Goal: Task Accomplishment & Management: Use online tool/utility

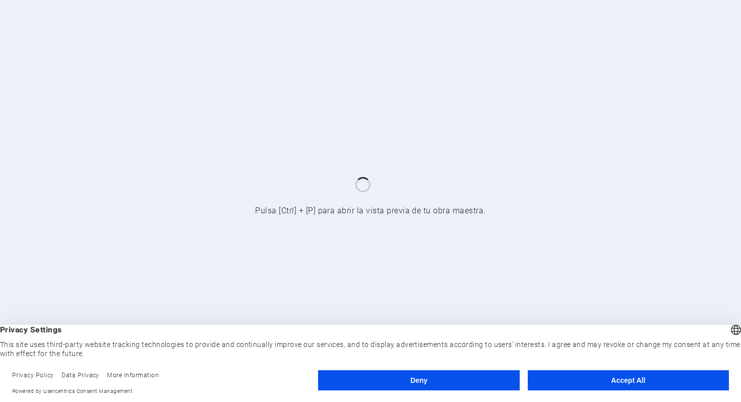
click at [560, 377] on button "Accept All" at bounding box center [628, 380] width 201 height 20
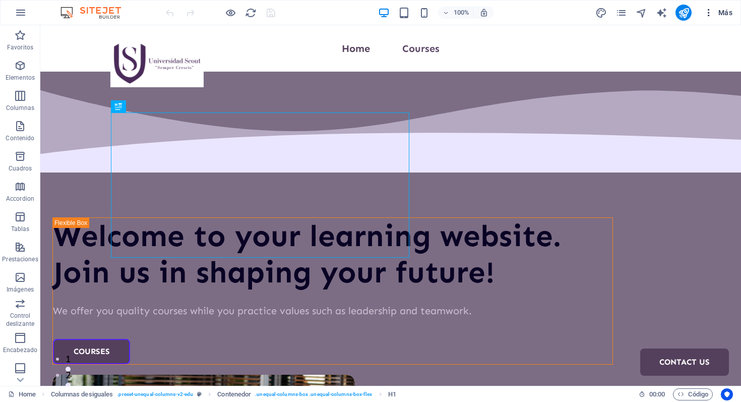
click at [724, 16] on span "Más" at bounding box center [718, 13] width 29 height 10
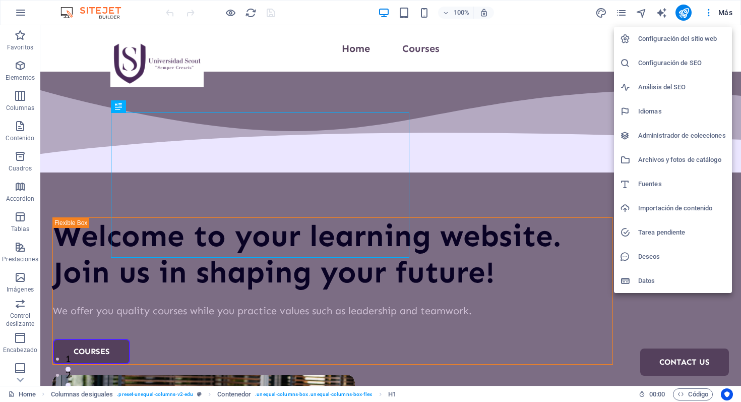
click at [685, 12] on div at bounding box center [370, 201] width 741 height 402
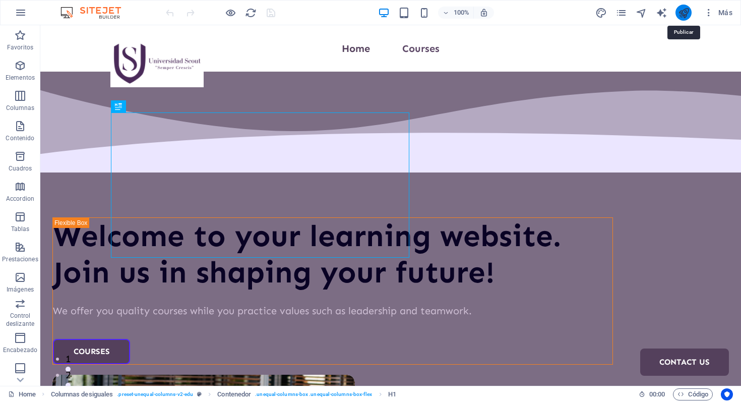
click at [684, 12] on icon "publish" at bounding box center [684, 13] width 12 height 12
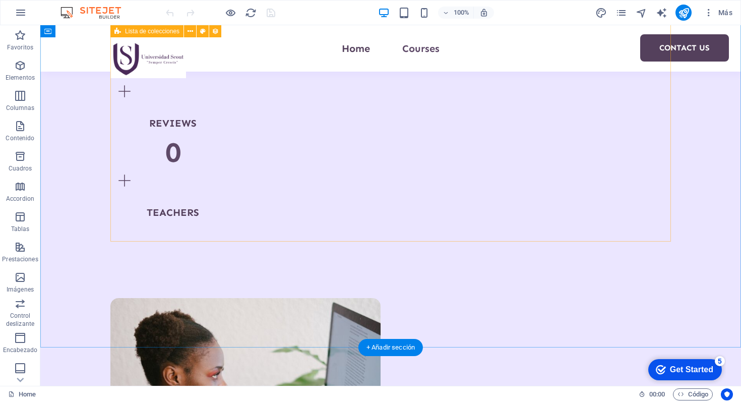
scroll to position [567, 0]
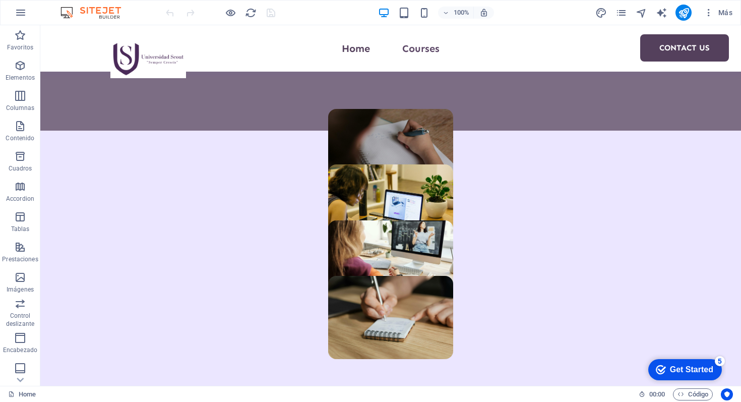
click at [685, 371] on div "Get Started" at bounding box center [691, 369] width 43 height 9
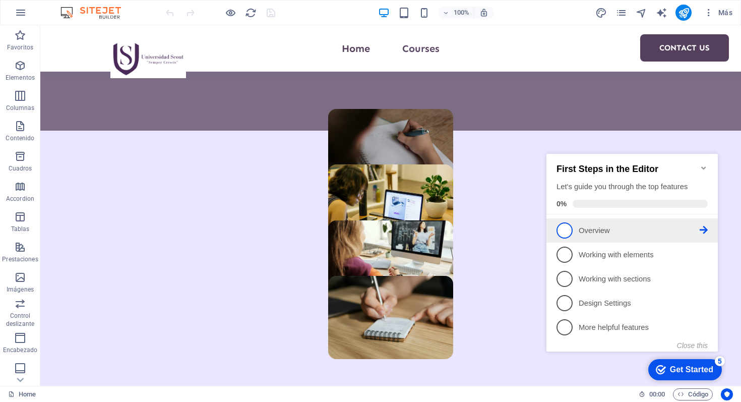
click at [694, 226] on p "Overview - incomplete" at bounding box center [639, 230] width 121 height 11
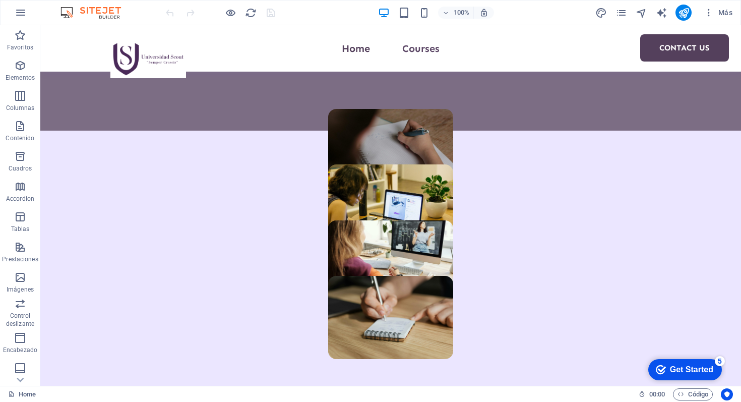
scroll to position [0, 0]
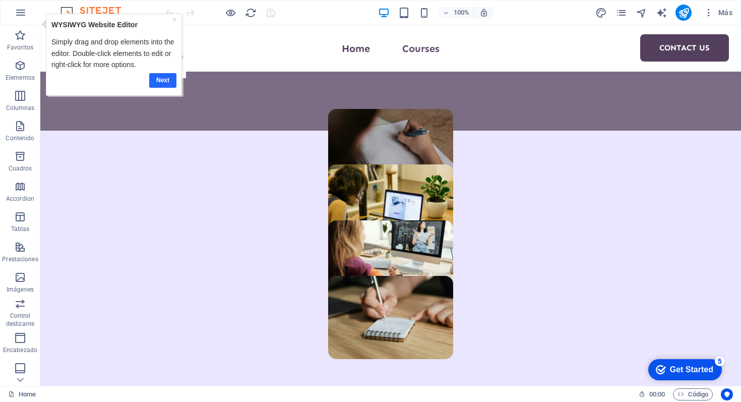
click at [169, 79] on link "Next" at bounding box center [162, 80] width 27 height 15
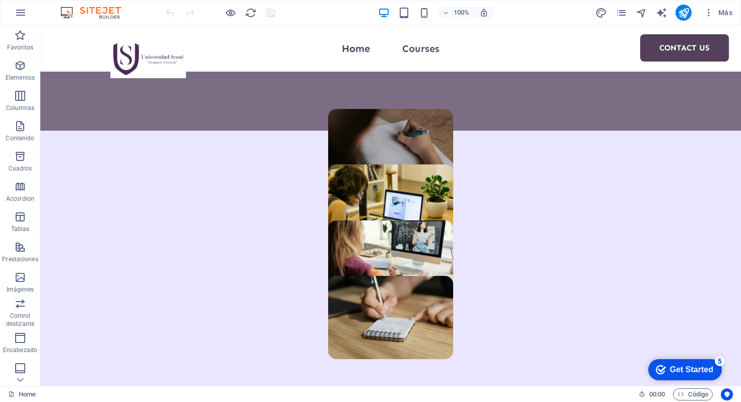
click at [714, 370] on div "checkmark Get Started 5" at bounding box center [685, 369] width 74 height 21
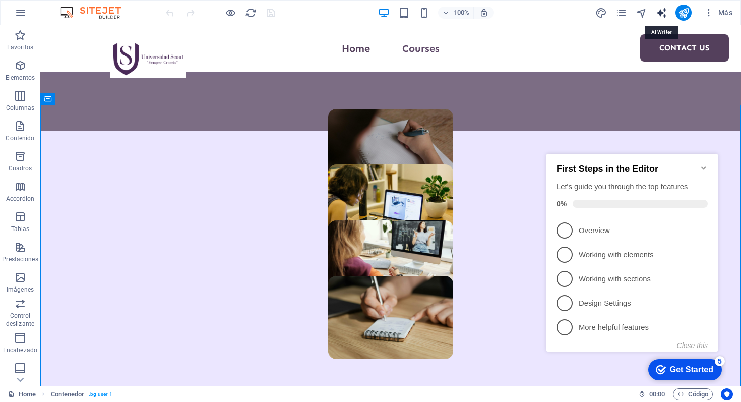
click at [661, 16] on icon "text_generator" at bounding box center [662, 13] width 12 height 12
select select "English"
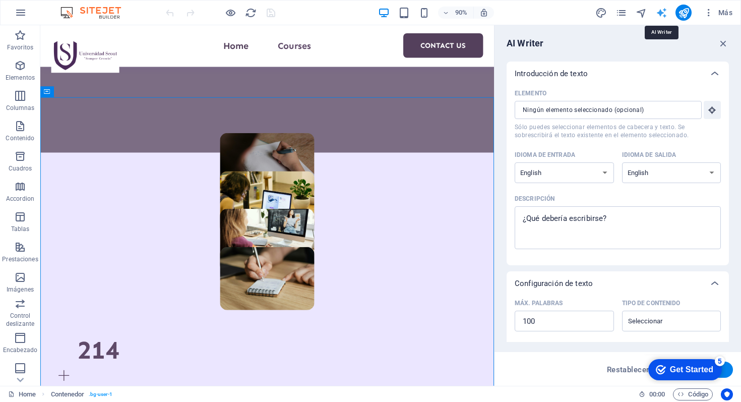
scroll to position [605, 0]
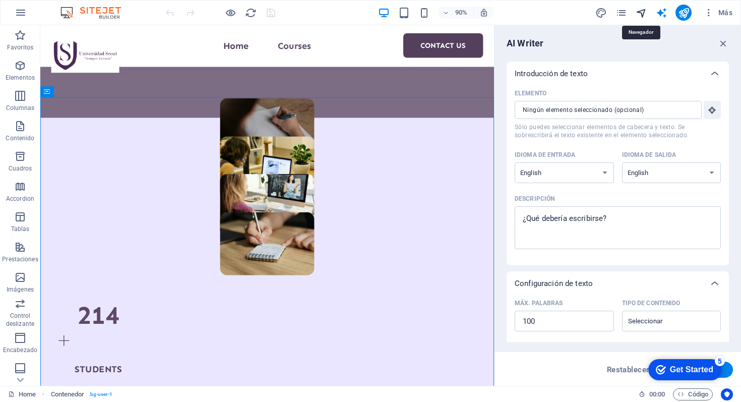
click at [644, 12] on icon "navigator" at bounding box center [642, 13] width 12 height 12
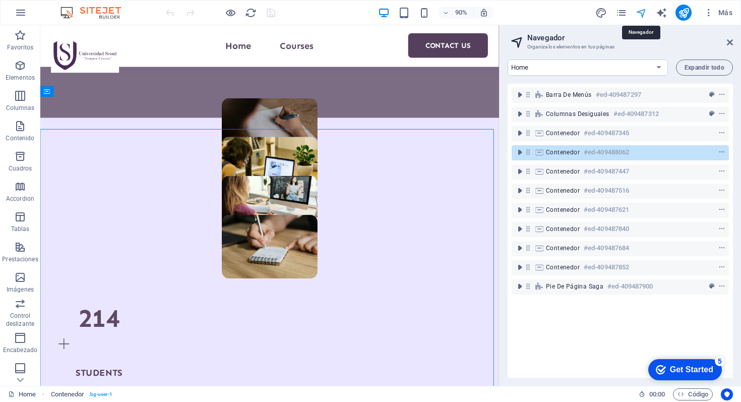
scroll to position [570, 0]
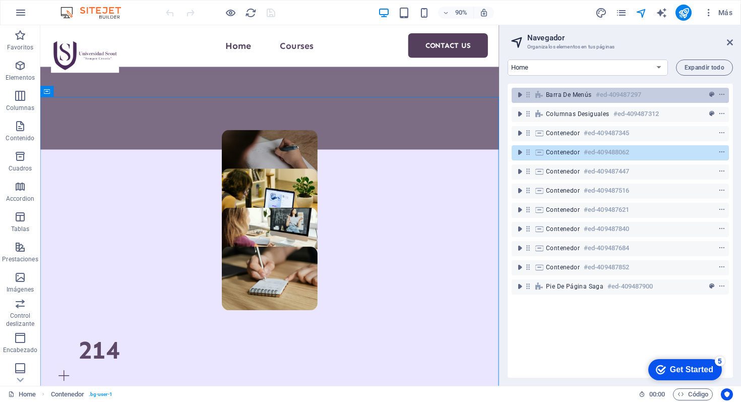
click at [611, 88] on div "Barra de menús #ed-409487297" at bounding box center [620, 95] width 217 height 15
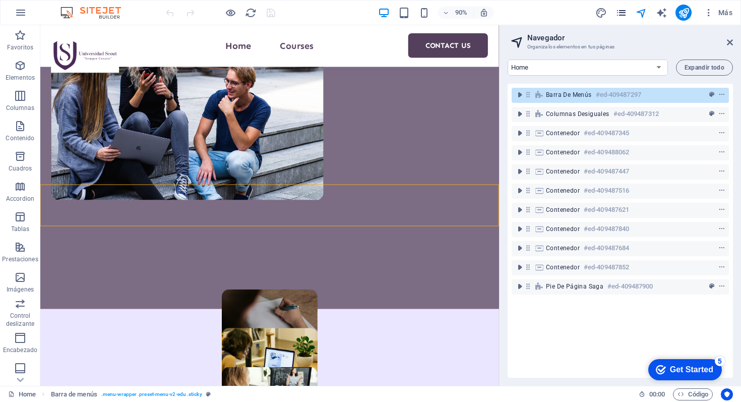
click at [620, 13] on icon "pages" at bounding box center [622, 13] width 12 height 12
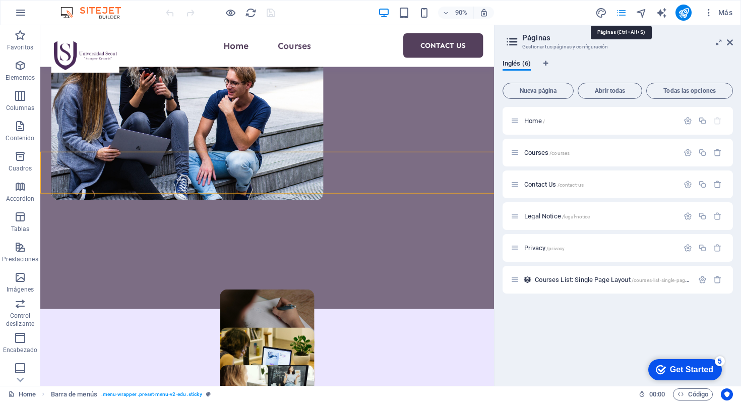
scroll to position [429, 0]
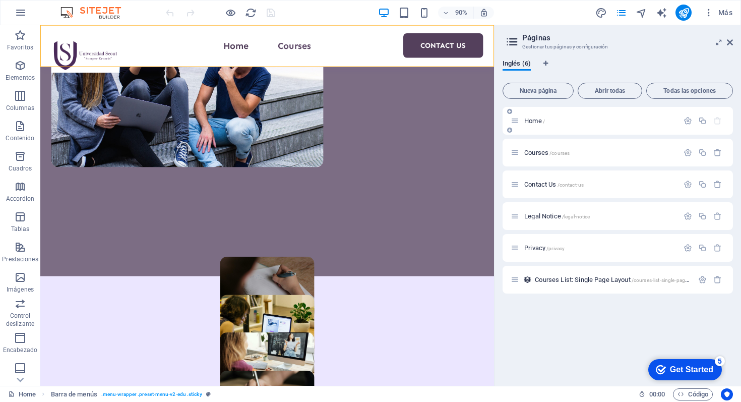
click at [536, 127] on div "Home /" at bounding box center [618, 121] width 230 height 28
click at [529, 118] on span "Home /" at bounding box center [534, 121] width 21 height 8
click at [684, 8] on icon "publish" at bounding box center [684, 13] width 12 height 12
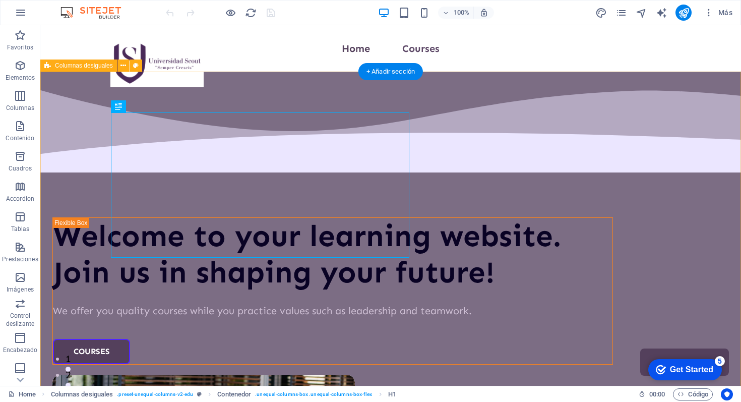
click at [472, 103] on div "Welcome to your learning website. Join us in shaping your future! We offer you …" at bounding box center [390, 385] width 701 height 626
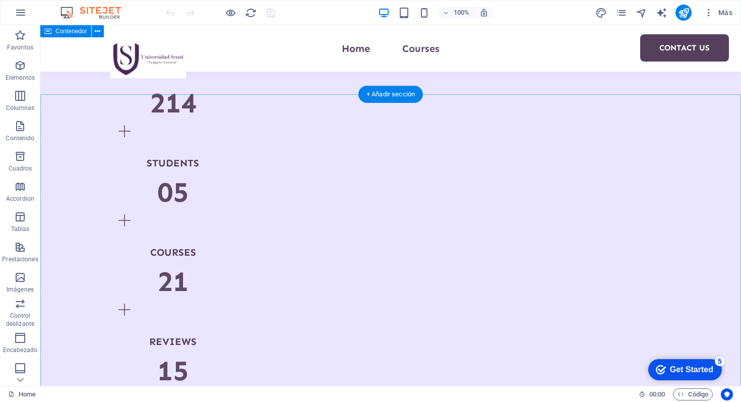
scroll to position [731, 0]
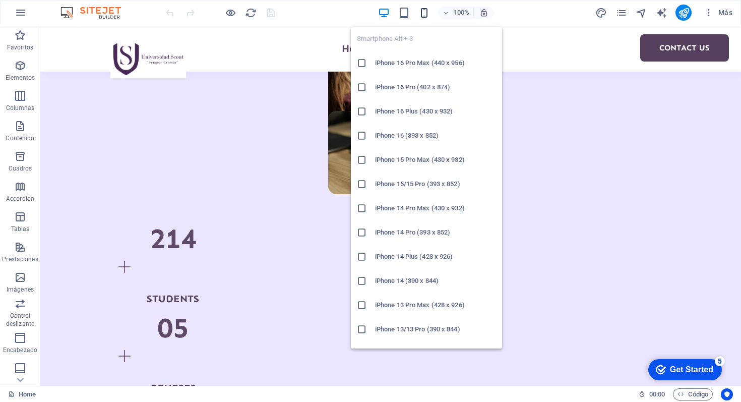
click at [425, 15] on icon "button" at bounding box center [424, 13] width 12 height 12
click at [404, 179] on h6 "iPhone 15/15 Pro (393 x 852)" at bounding box center [435, 184] width 121 height 12
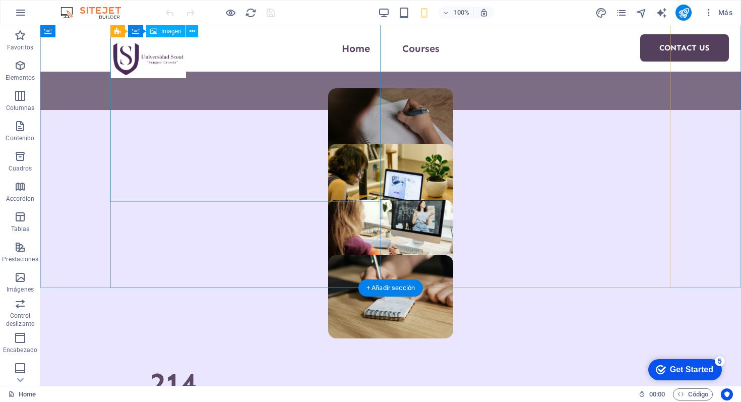
scroll to position [540, 0]
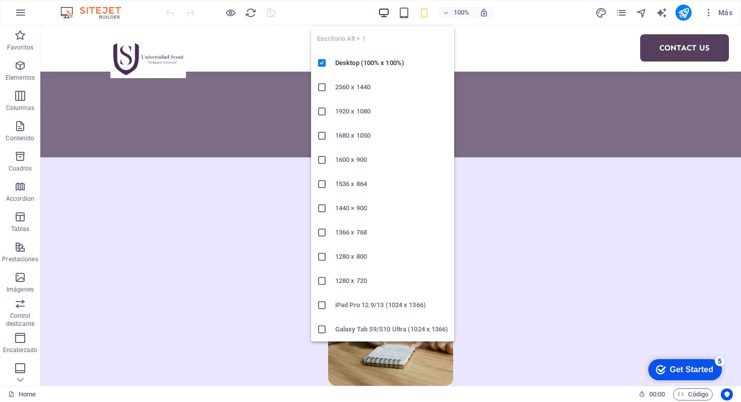
click at [378, 12] on icon "button" at bounding box center [384, 13] width 12 height 12
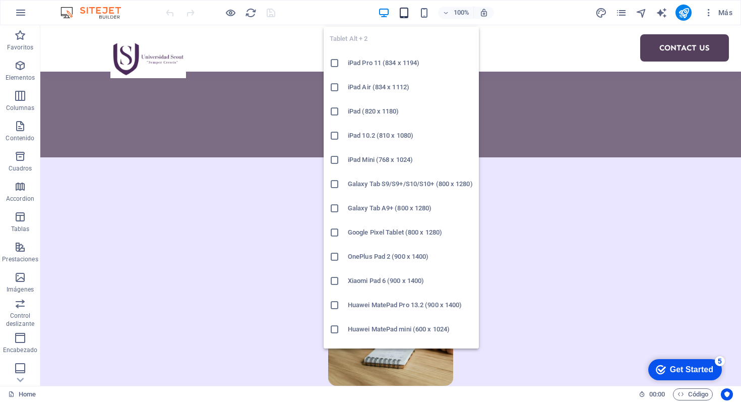
click at [403, 8] on icon "button" at bounding box center [404, 13] width 12 height 12
click at [368, 86] on h6 "iPad Air (834 x 1112)" at bounding box center [410, 87] width 125 height 12
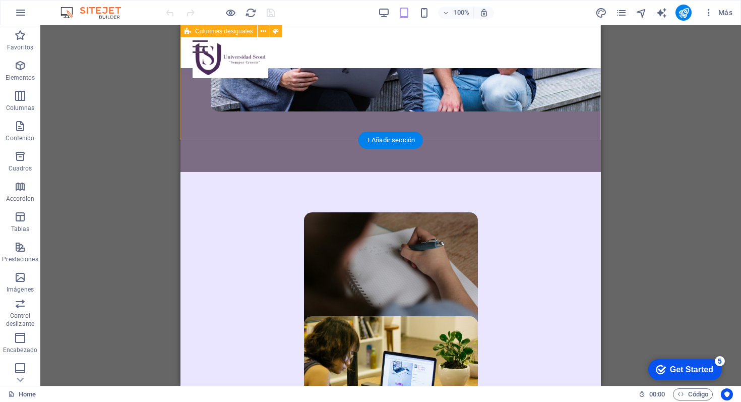
scroll to position [433, 0]
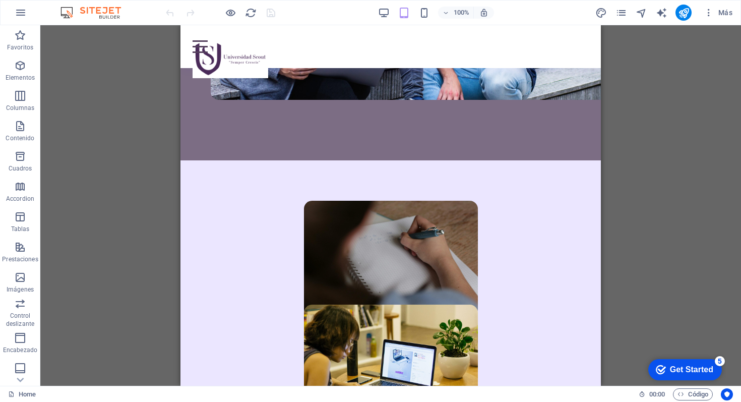
click at [421, 5] on div "100%" at bounding box center [436, 13] width 116 height 16
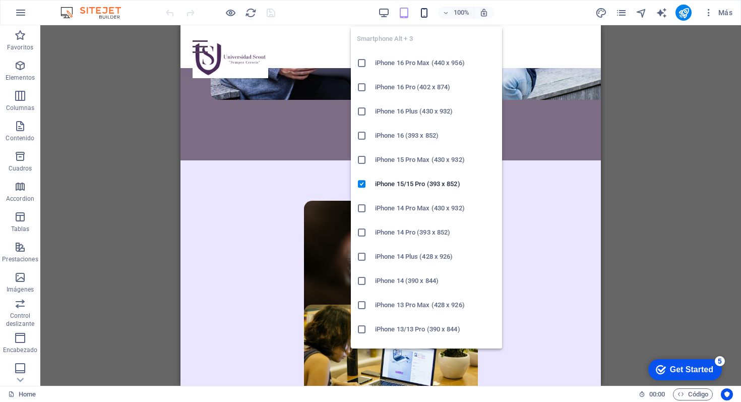
click at [423, 9] on icon "button" at bounding box center [424, 13] width 12 height 12
click at [392, 183] on h6 "iPhone 15/15 Pro (393 x 852)" at bounding box center [435, 184] width 121 height 12
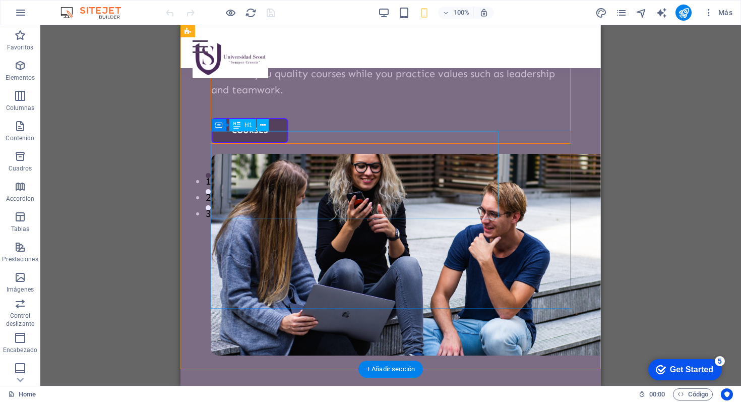
scroll to position [140, 0]
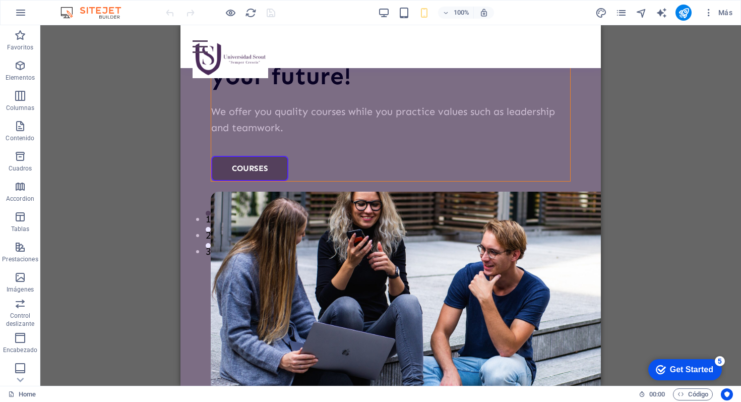
click at [377, 4] on div "100% Más" at bounding box center [371, 13] width 740 height 24
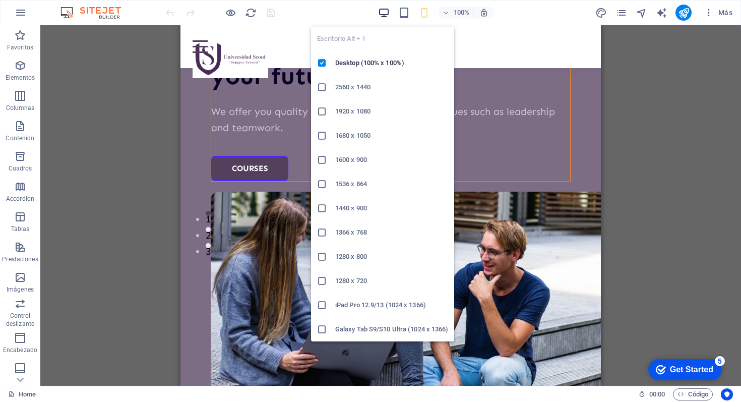
click at [381, 9] on icon "button" at bounding box center [384, 13] width 12 height 12
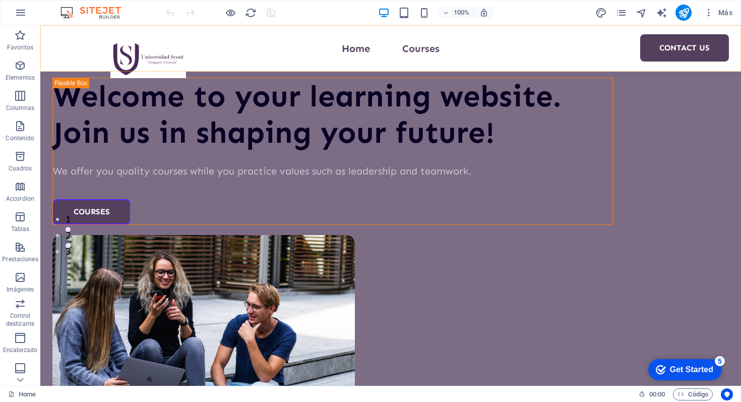
click at [477, 35] on div "Home Courses Contact Us" at bounding box center [390, 48] width 701 height 46
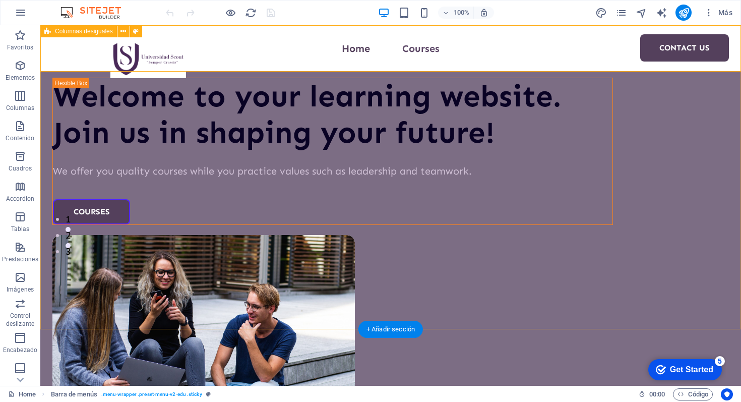
scroll to position [0, 0]
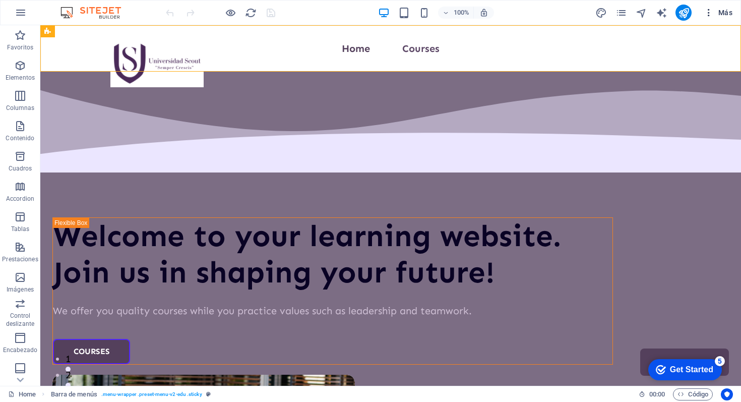
click at [727, 13] on span "Más" at bounding box center [718, 13] width 29 height 10
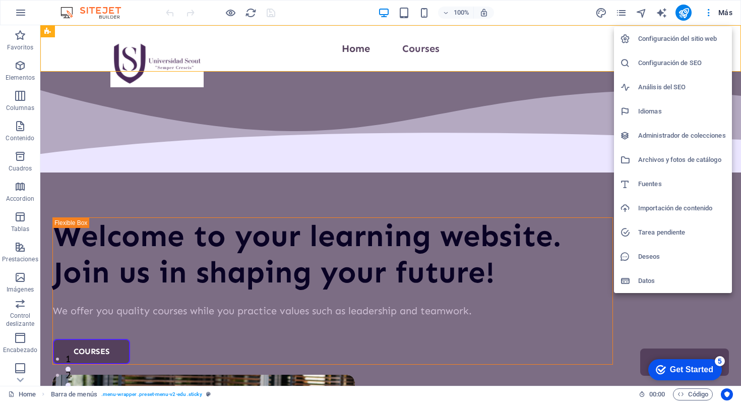
click at [591, 378] on div at bounding box center [370, 201] width 741 height 402
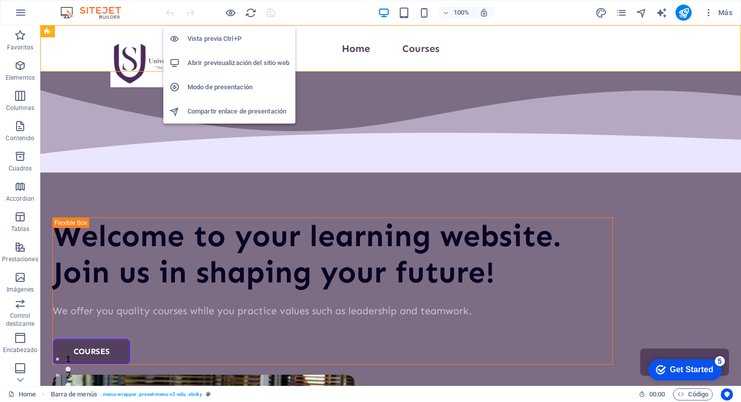
click at [224, 58] on h6 "Abrir previsualización del sitio web" at bounding box center [239, 63] width 102 height 12
click at [225, 39] on h6 "Vista previa Ctrl+P" at bounding box center [239, 39] width 102 height 12
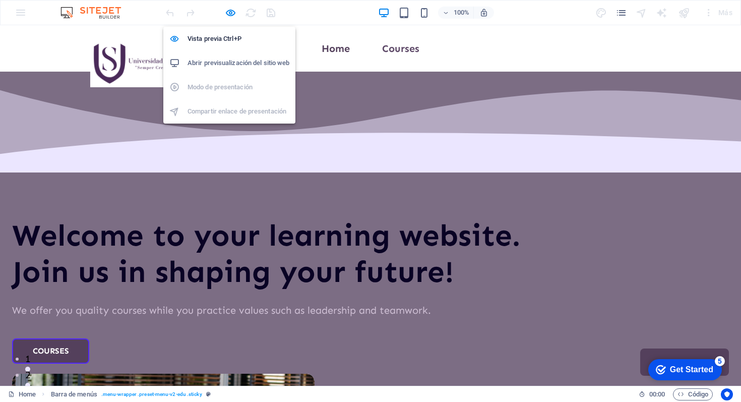
click at [223, 59] on h6 "Abrir previsualización del sitio web" at bounding box center [239, 63] width 102 height 12
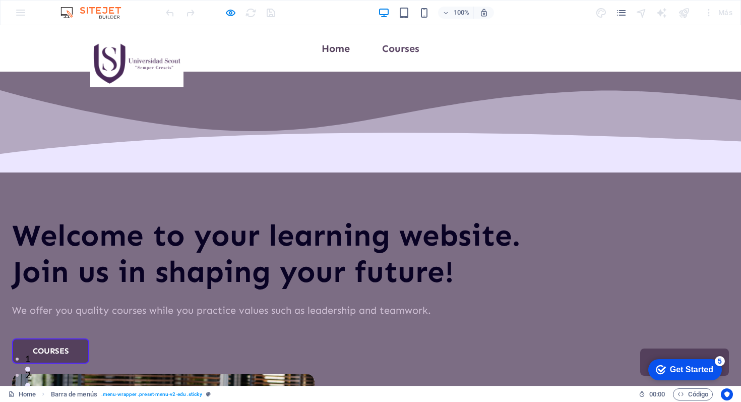
click at [485, 39] on div "Home Courses Contact Us" at bounding box center [370, 48] width 741 height 46
click at [619, 13] on icon "pages" at bounding box center [622, 13] width 12 height 12
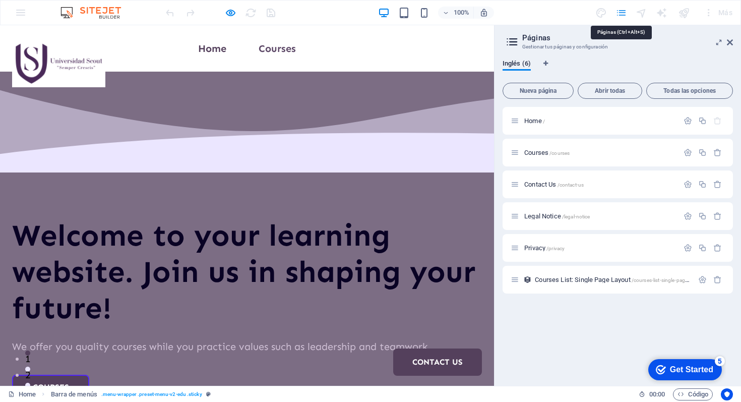
click at [619, 13] on icon "pages" at bounding box center [622, 13] width 12 height 12
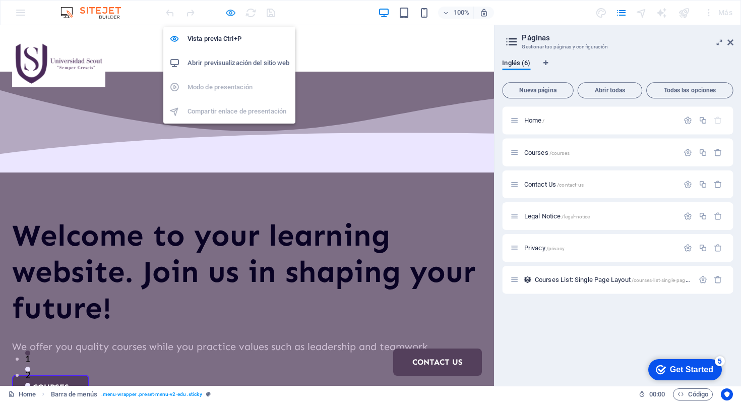
click at [228, 12] on icon "button" at bounding box center [231, 13] width 12 height 12
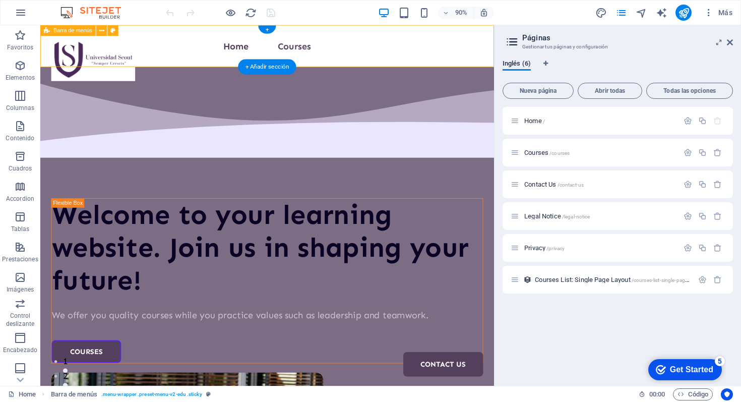
click at [358, 33] on div "Home Courses Contact Us" at bounding box center [292, 48] width 504 height 46
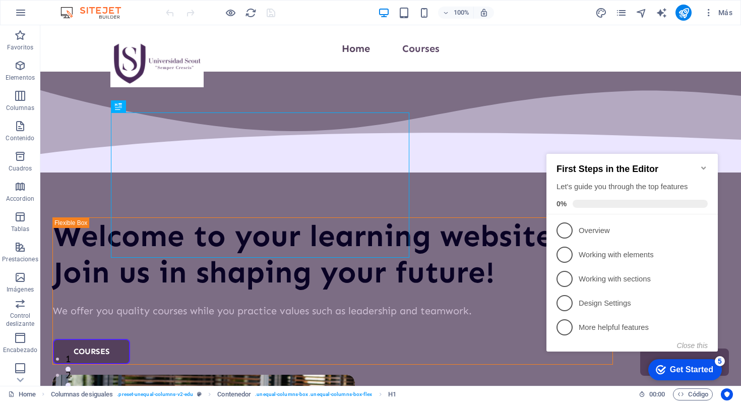
click at [268, 10] on div at bounding box center [220, 13] width 113 height 16
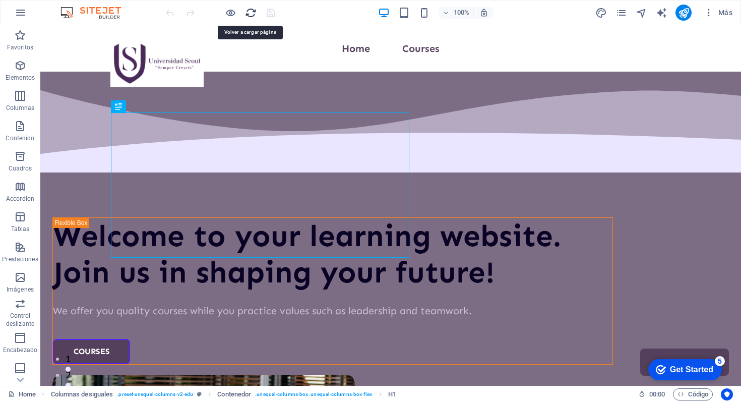
click at [248, 12] on icon "reload" at bounding box center [251, 13] width 12 height 12
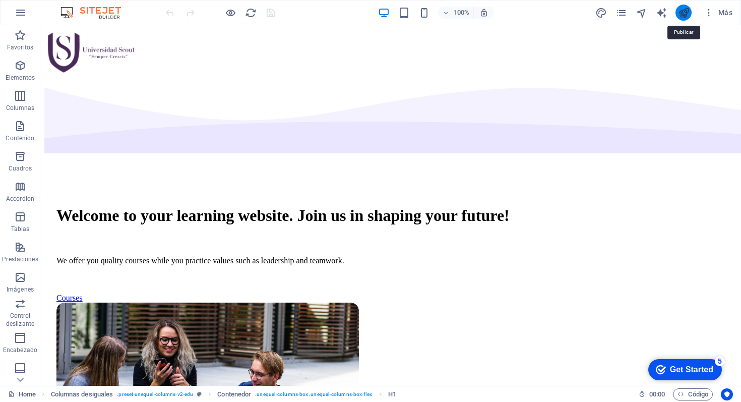
click at [684, 12] on icon "publish" at bounding box center [684, 13] width 12 height 12
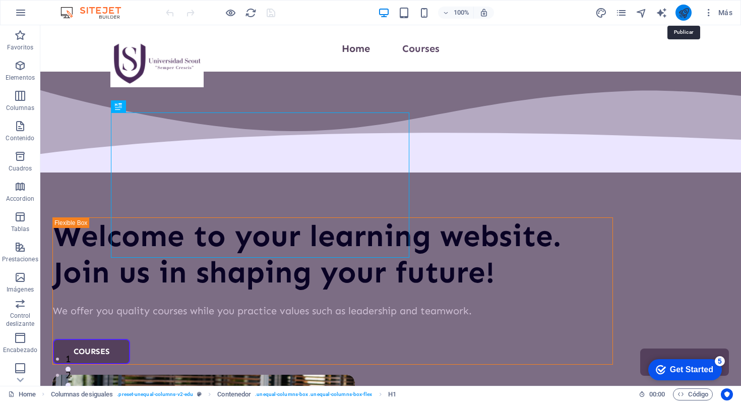
click at [687, 10] on icon "publish" at bounding box center [684, 13] width 12 height 12
click at [25, 273] on icon "button" at bounding box center [20, 277] width 12 height 12
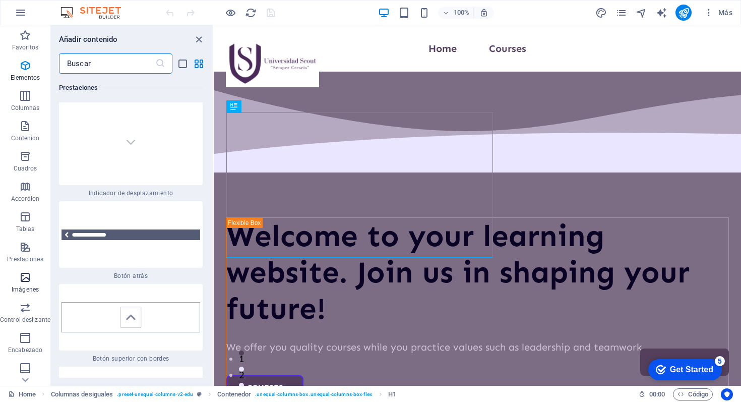
scroll to position [9534, 0]
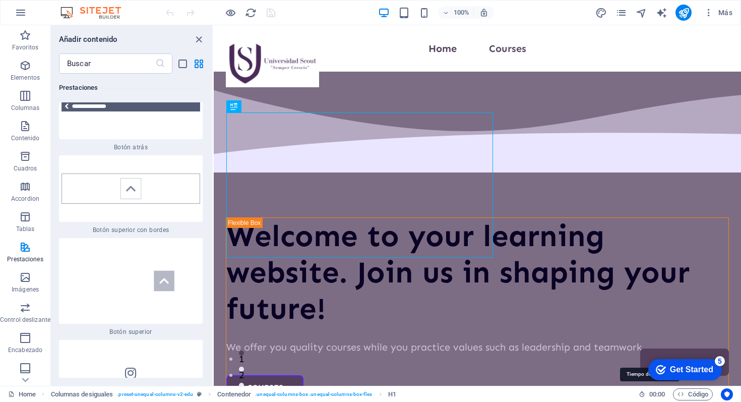
click at [660, 395] on span "00 : 00" at bounding box center [657, 394] width 16 height 12
click at [729, 9] on span "Más" at bounding box center [718, 13] width 29 height 10
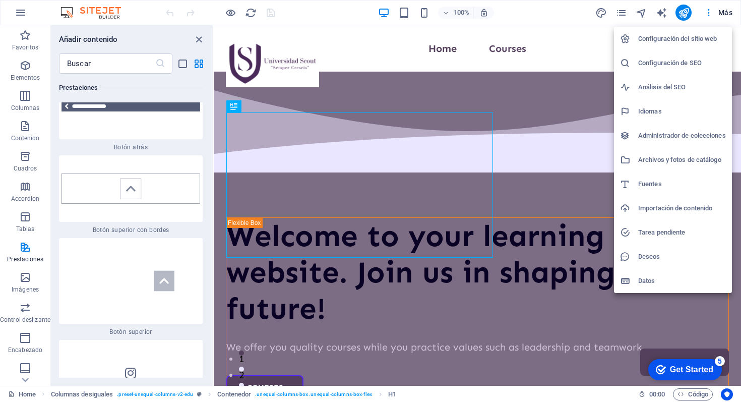
click at [658, 42] on h6 "Configuración del sitio web" at bounding box center [682, 39] width 88 height 12
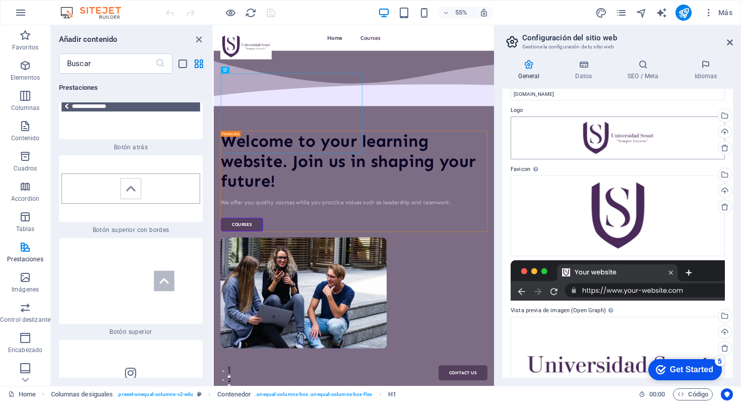
scroll to position [23, 0]
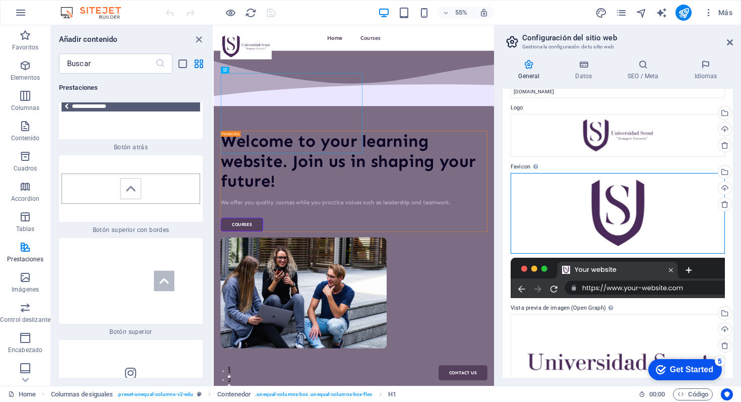
click at [618, 198] on div "Arrastra archivos aquí, haz clic para escoger archivos o selecciona archivos de…" at bounding box center [618, 213] width 214 height 81
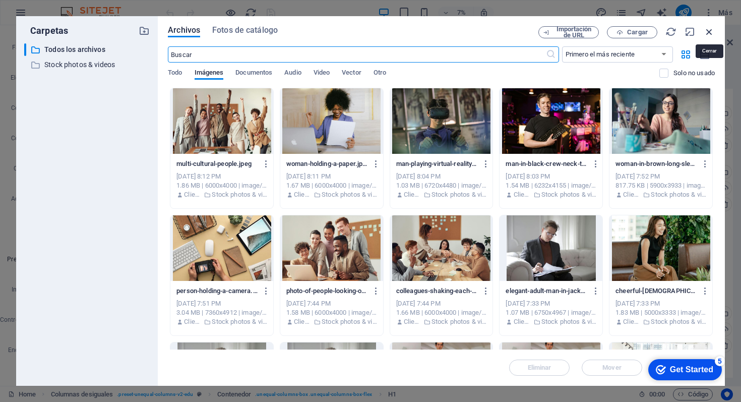
click at [707, 26] on icon "button" at bounding box center [709, 31] width 11 height 11
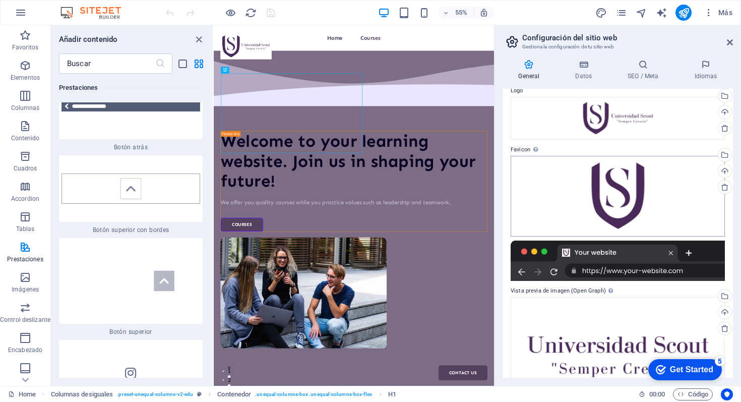
scroll to position [0, 0]
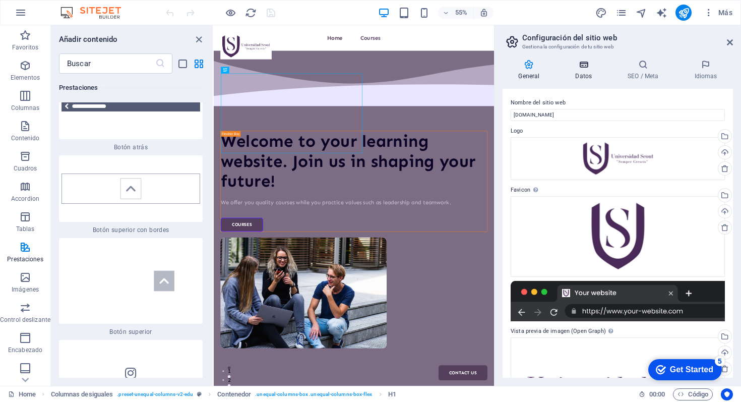
click at [585, 66] on icon at bounding box center [584, 64] width 48 height 10
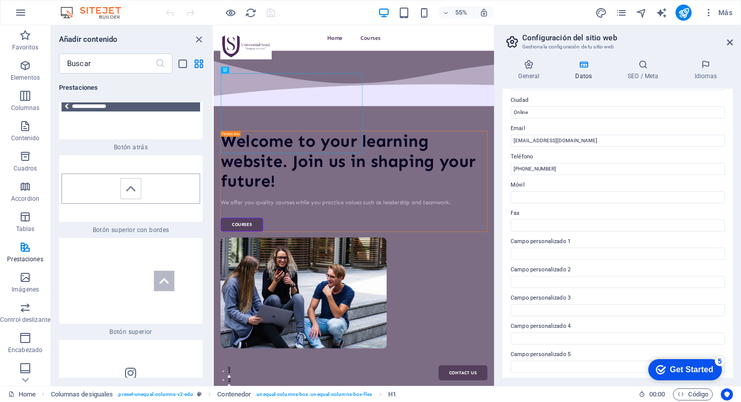
scroll to position [195, 0]
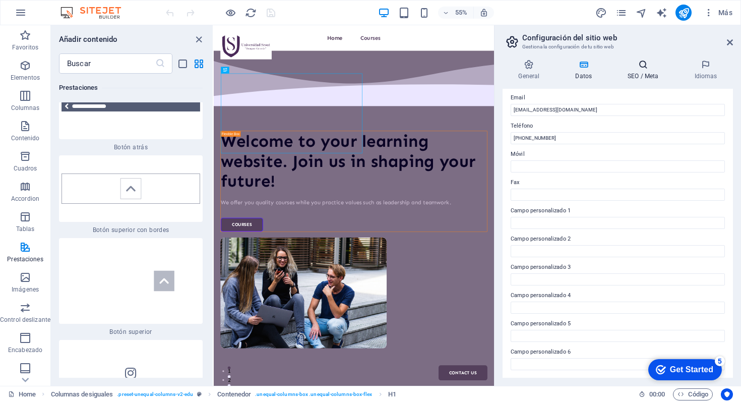
click at [622, 75] on h4 "SEO / Meta" at bounding box center [645, 69] width 67 height 21
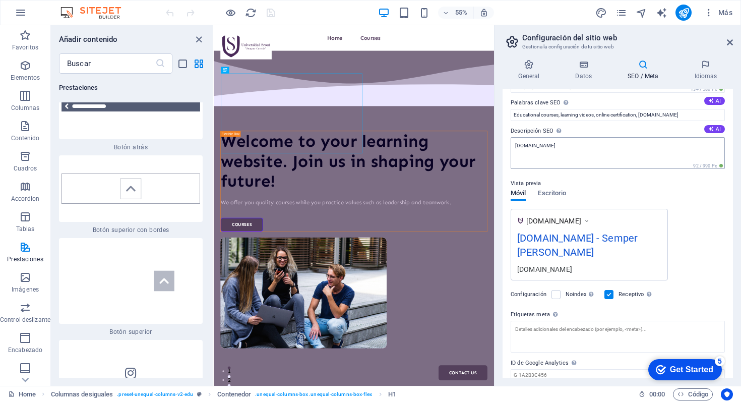
scroll to position [53, 0]
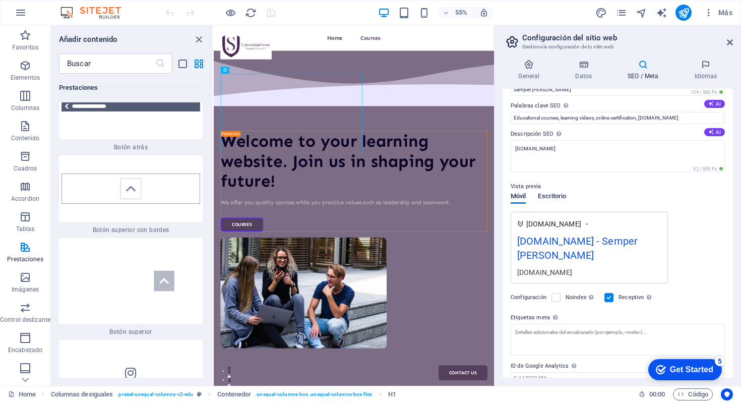
click at [557, 194] on span "Escritorio" at bounding box center [552, 197] width 28 height 14
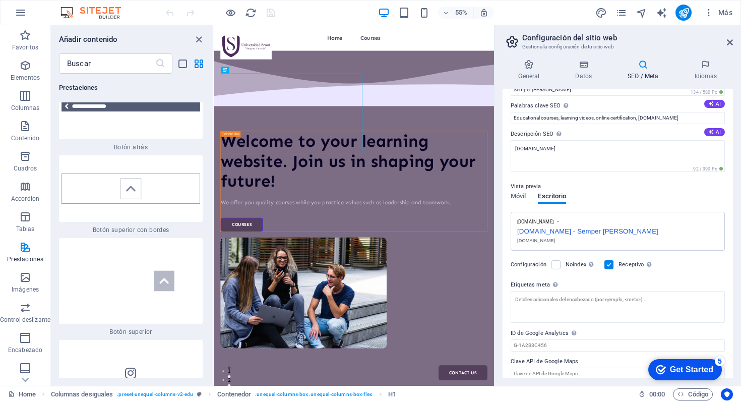
click at [525, 191] on p "Vista previa" at bounding box center [526, 186] width 30 height 12
click at [519, 194] on span "Móvil" at bounding box center [518, 197] width 15 height 14
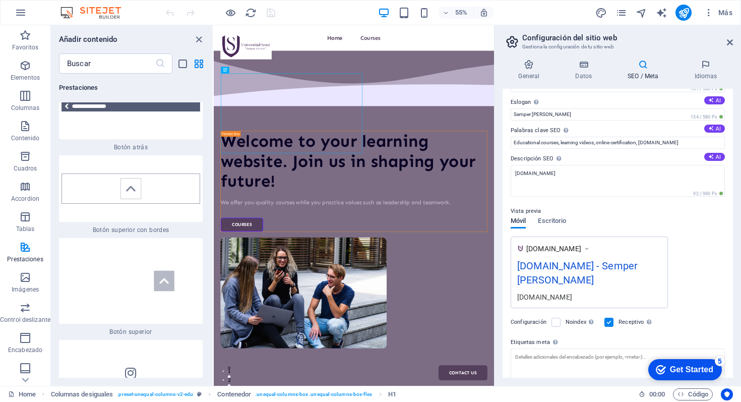
scroll to position [0, 0]
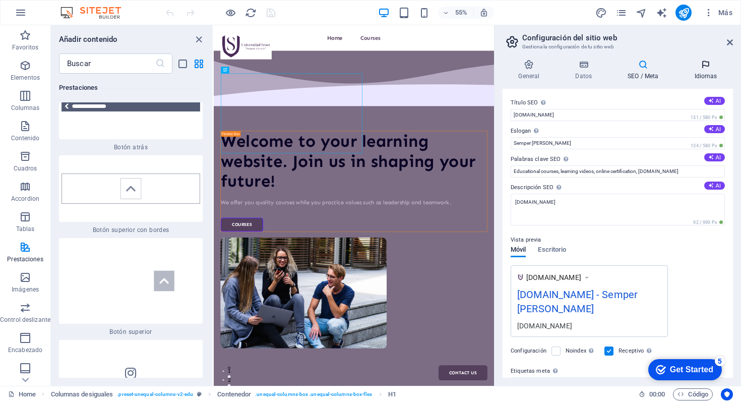
click at [704, 66] on icon at bounding box center [706, 64] width 54 height 10
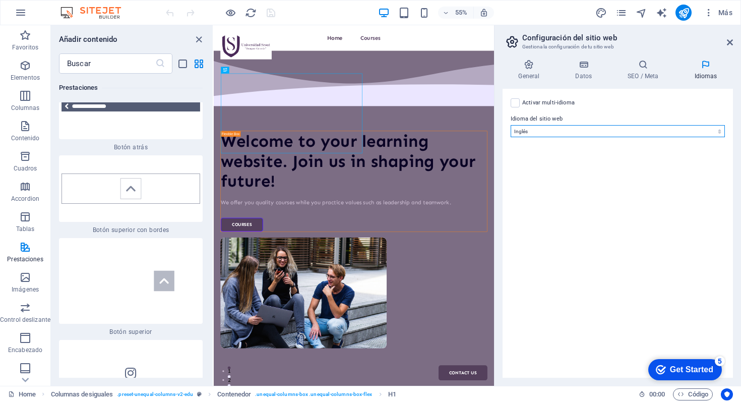
click at [619, 127] on select "Abkhazian Afar Afrikaans Akan Albanés Alemán Amharic Árabe Aragonese Armenian A…" at bounding box center [618, 131] width 214 height 12
click at [511, 125] on select "Abkhazian Afar Afrikaans Akan Albanés Alemán Amharic Árabe Aragonese Armenian A…" at bounding box center [618, 131] width 214 height 12
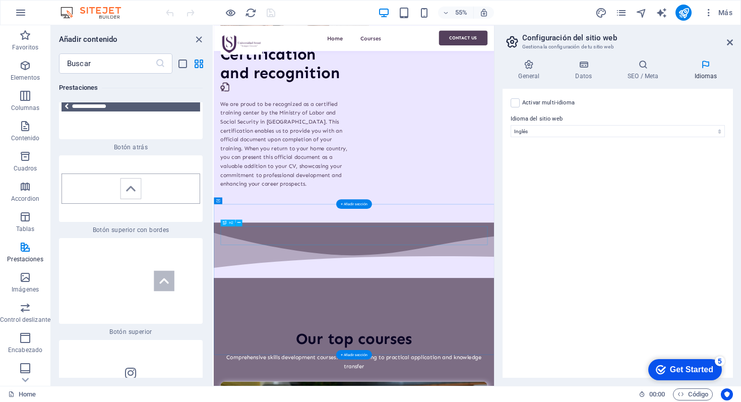
scroll to position [1553, 0]
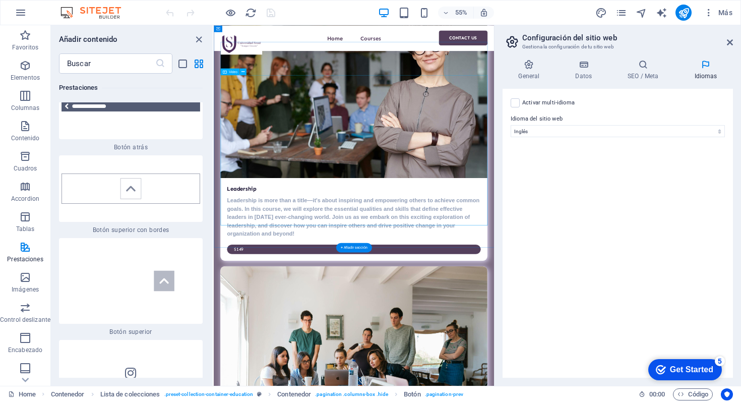
scroll to position [2248, 0]
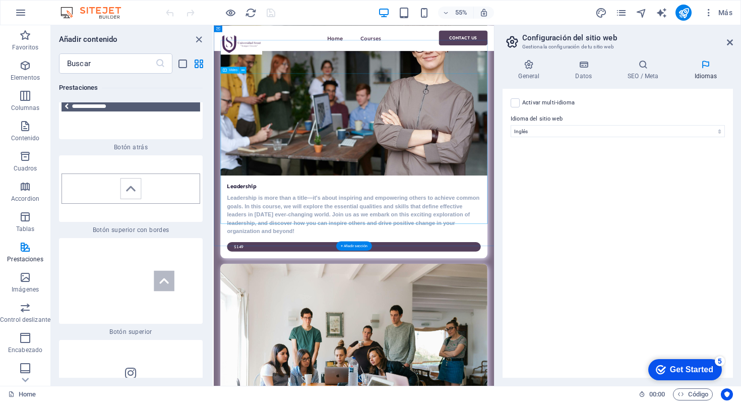
click at [730, 38] on h2 "Configuración del sitio web" at bounding box center [627, 37] width 211 height 9
click at [728, 44] on icon at bounding box center [730, 42] width 6 height 8
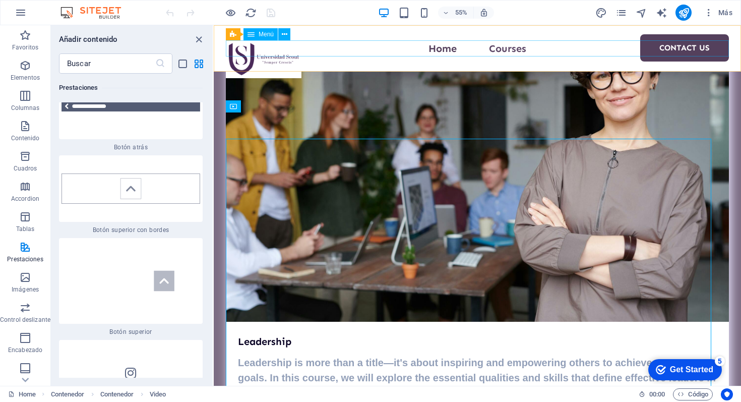
scroll to position [2222, 0]
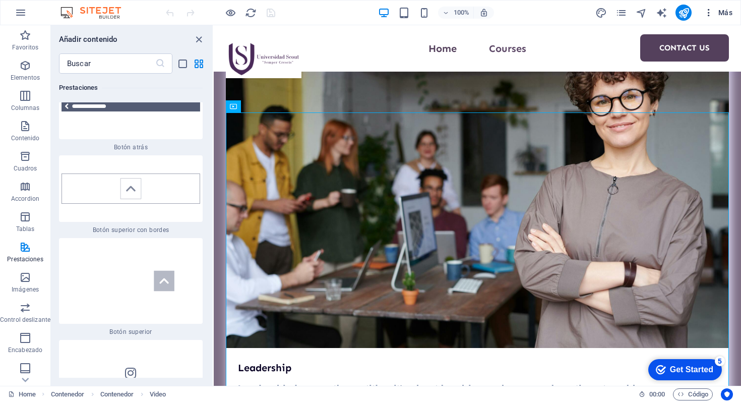
click at [711, 11] on icon "button" at bounding box center [709, 13] width 10 height 10
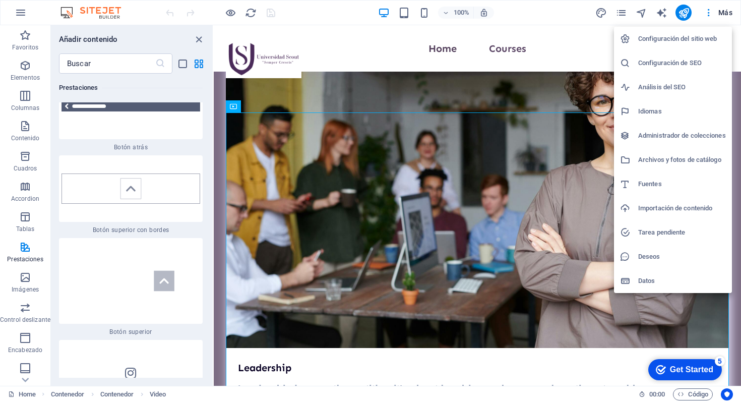
click at [708, 14] on div at bounding box center [370, 201] width 741 height 402
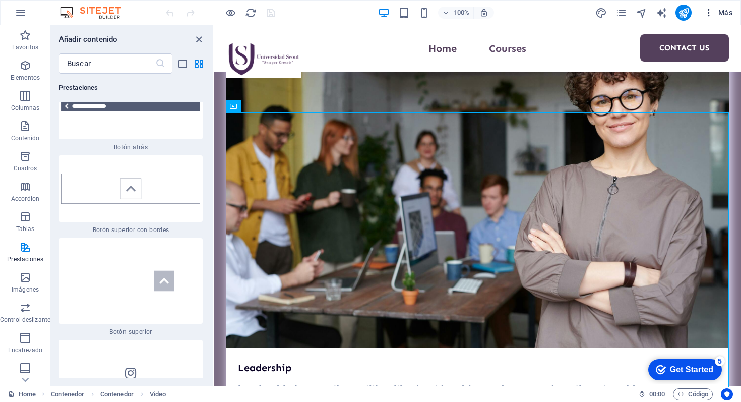
click at [725, 15] on span "Más" at bounding box center [718, 13] width 29 height 10
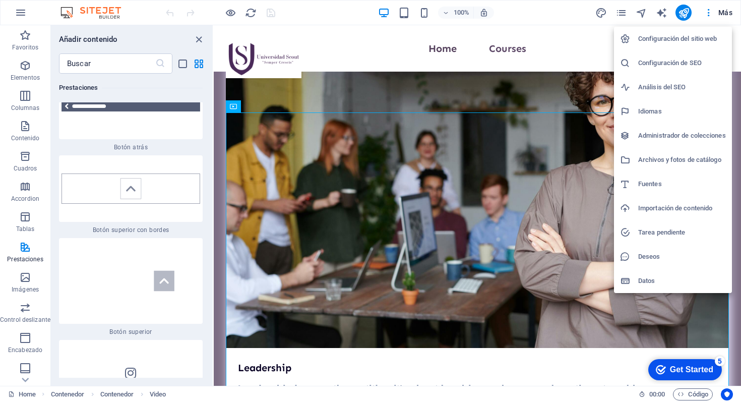
click at [708, 11] on div at bounding box center [370, 201] width 741 height 402
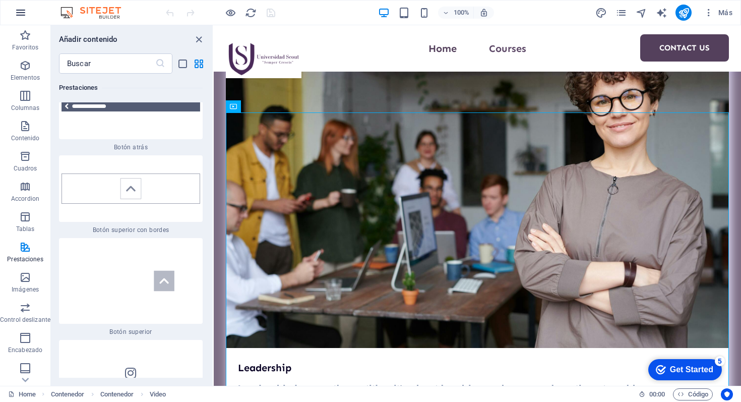
click at [21, 17] on icon "button" at bounding box center [21, 13] width 12 height 12
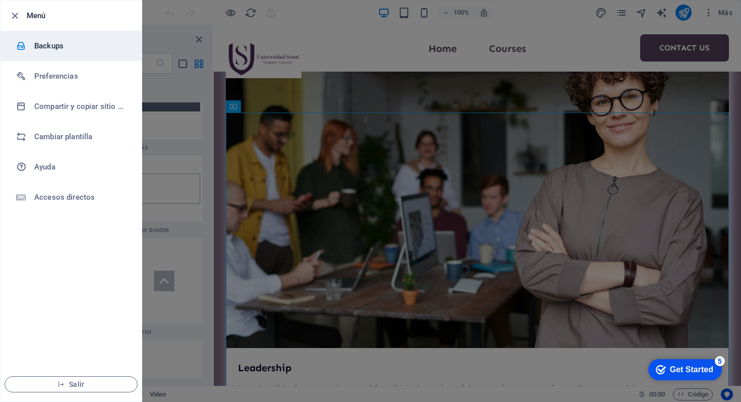
click at [35, 46] on h6 "Backups" at bounding box center [80, 46] width 93 height 12
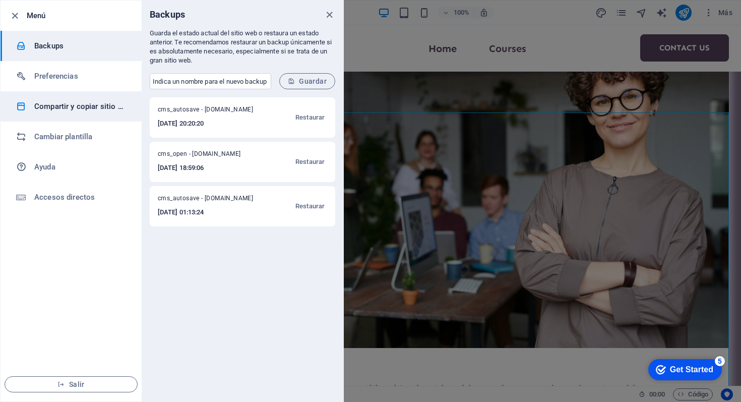
click at [58, 109] on h6 "Compartir y copiar sitio web" at bounding box center [80, 106] width 93 height 12
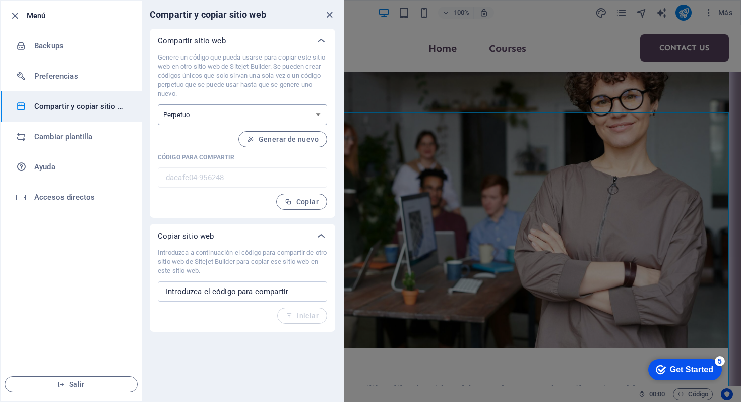
click at [202, 114] on select "Único Perpetuo" at bounding box center [242, 114] width 169 height 21
click at [158, 104] on select "Único Perpetuo" at bounding box center [242, 114] width 169 height 21
click at [77, 140] on h6 "Cambiar plantilla" at bounding box center [80, 137] width 93 height 12
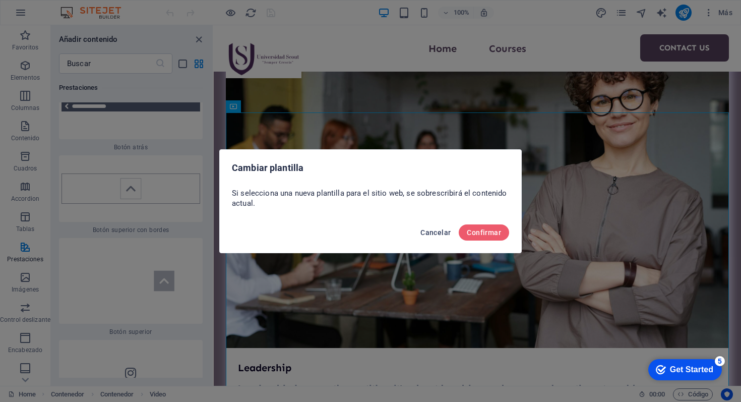
click at [439, 234] on span "Cancelar" at bounding box center [435, 232] width 30 height 8
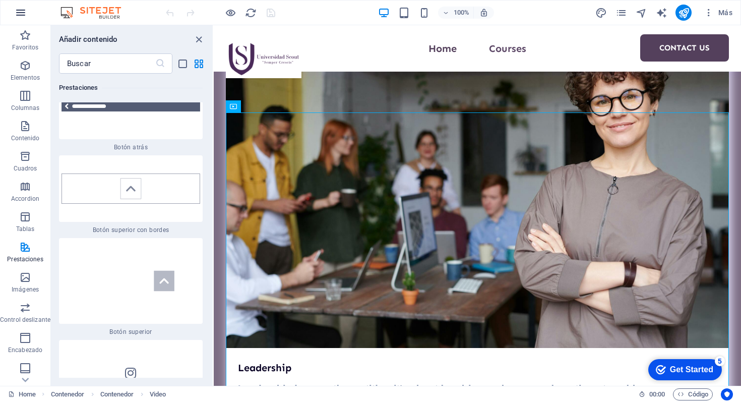
click at [18, 7] on icon "button" at bounding box center [21, 13] width 12 height 12
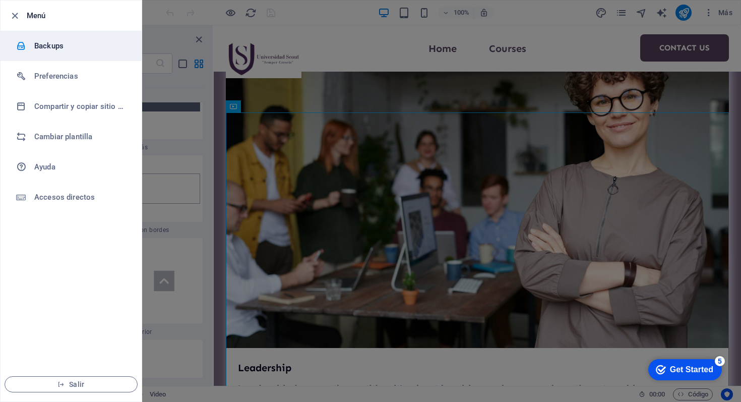
click at [42, 43] on h6 "Backups" at bounding box center [80, 46] width 93 height 12
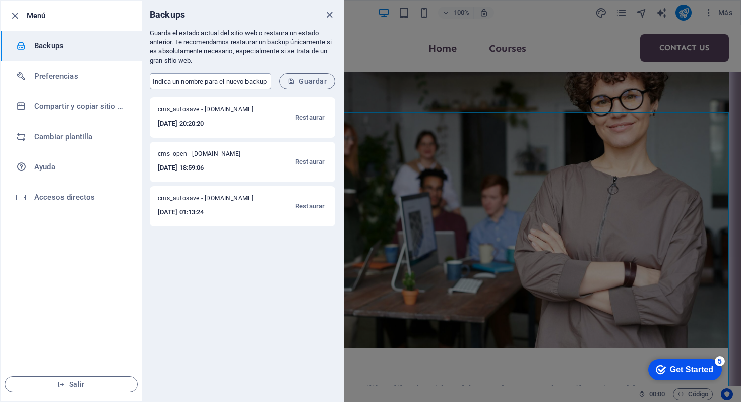
click at [234, 80] on input "text" at bounding box center [210, 81] width 121 height 16
click at [292, 84] on icon "submit" at bounding box center [291, 81] width 7 height 7
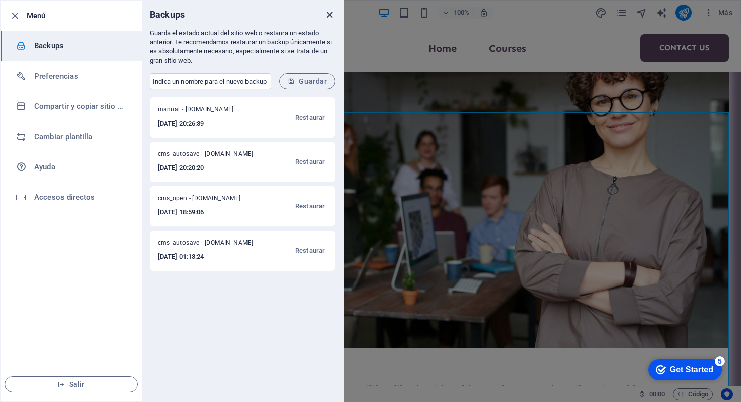
click at [327, 19] on icon "close" at bounding box center [330, 15] width 12 height 12
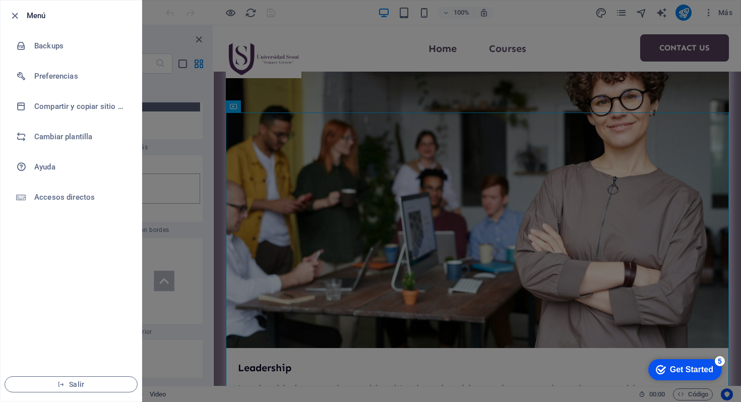
click at [546, 26] on div at bounding box center [370, 201] width 741 height 402
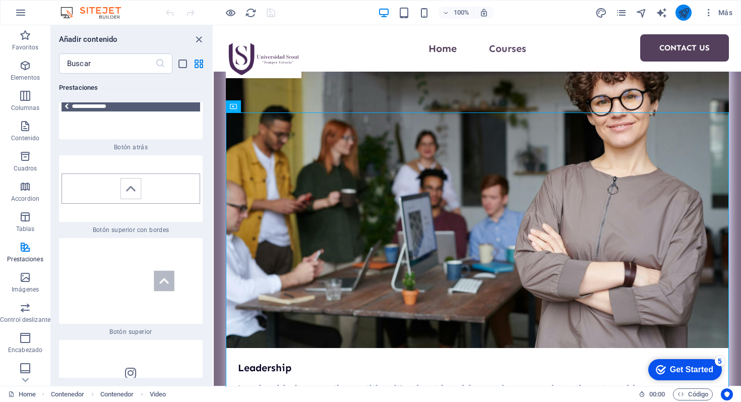
click at [678, 12] on button "publish" at bounding box center [683, 13] width 16 height 16
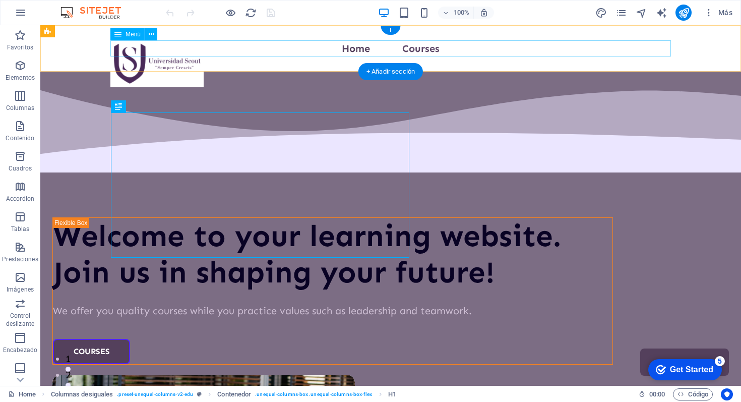
click at [498, 42] on nav "Home Courses Contact Us" at bounding box center [390, 48] width 561 height 16
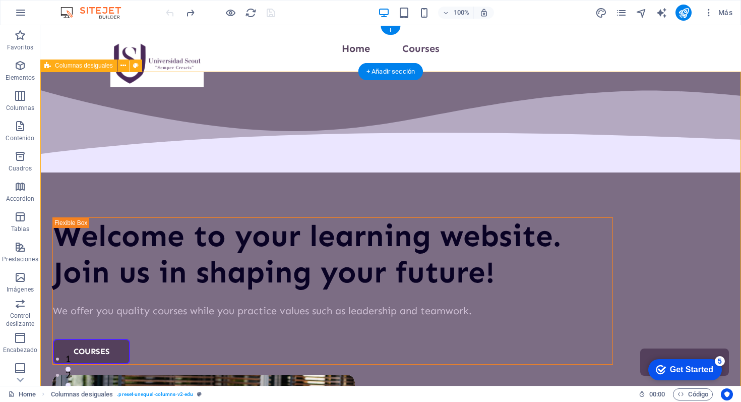
click at [323, 83] on div "Welcome to your learning website. Join us in shaping your future! We offer you …" at bounding box center [390, 385] width 701 height 626
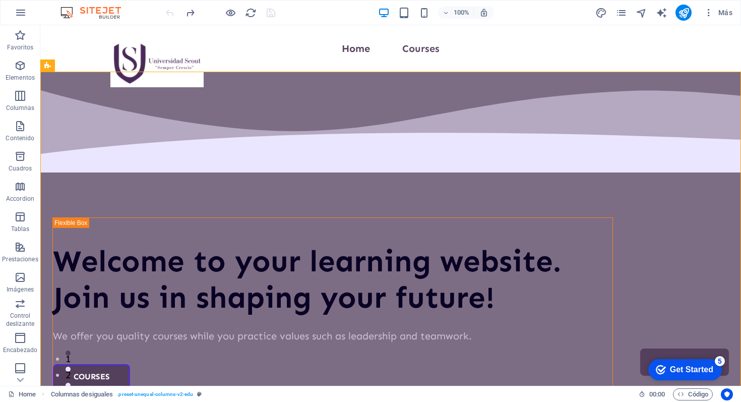
select select "px"
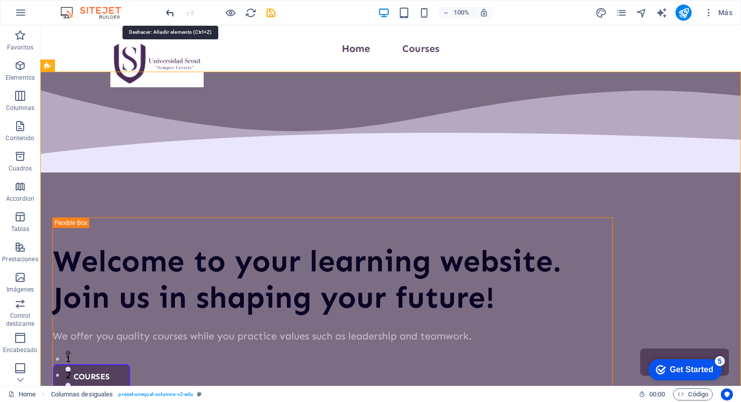
click at [167, 10] on icon "undo" at bounding box center [170, 13] width 12 height 12
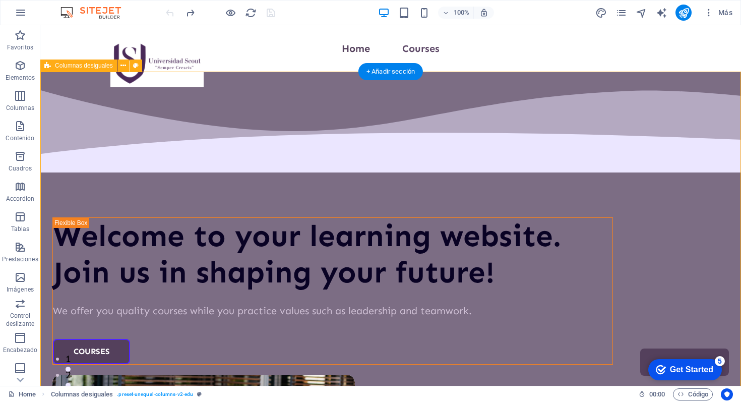
click at [274, 102] on div "Welcome to your learning website. Join us in shaping your future! We offer you …" at bounding box center [390, 385] width 701 height 626
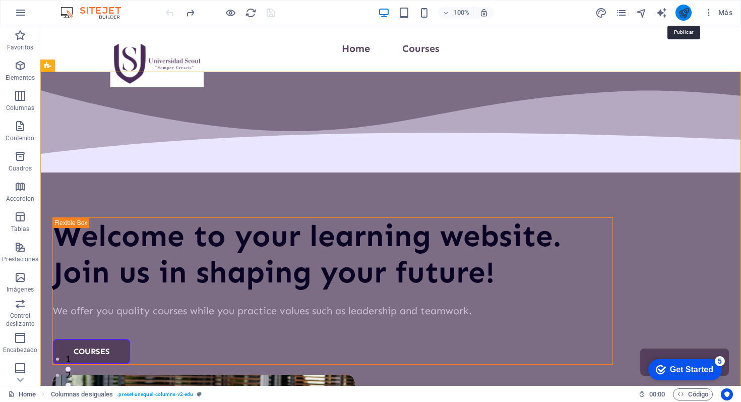
click at [685, 16] on icon "publish" at bounding box center [684, 13] width 12 height 12
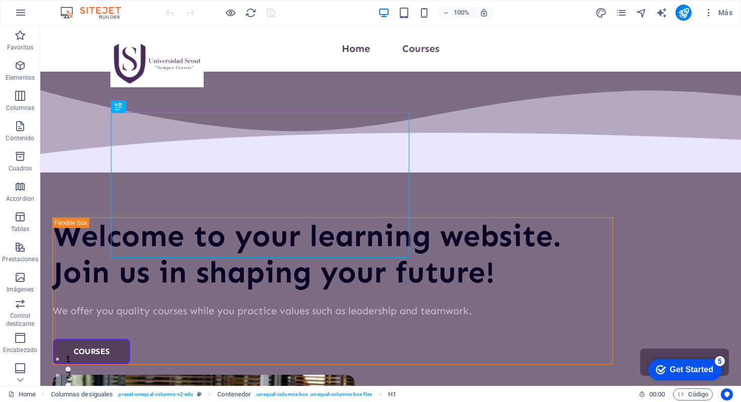
click at [687, 369] on div "Get Started" at bounding box center [691, 369] width 43 height 9
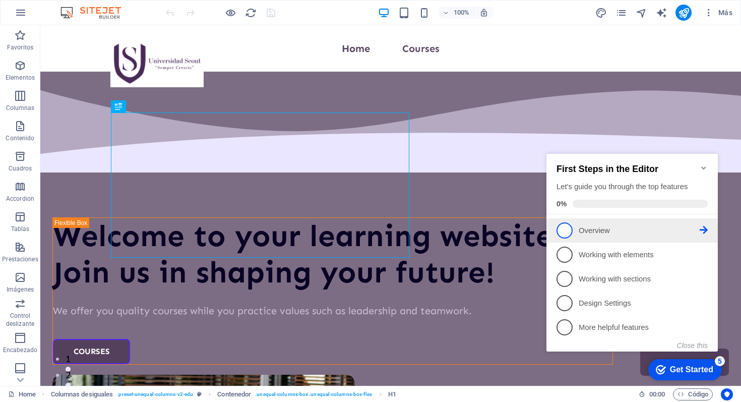
click at [563, 232] on span "1" at bounding box center [565, 230] width 16 height 16
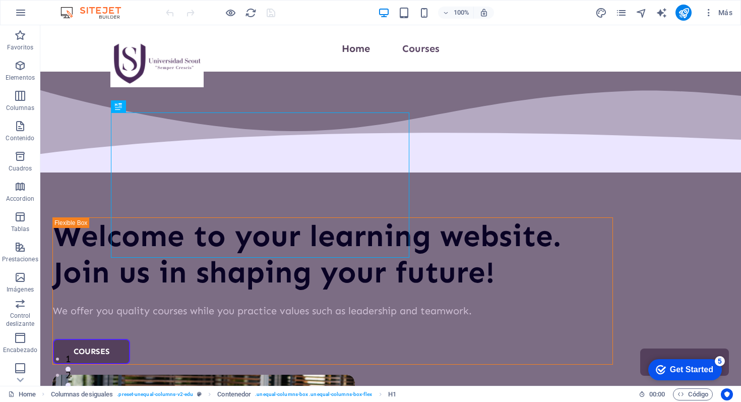
click at [691, 368] on div "Get Started" at bounding box center [691, 369] width 43 height 9
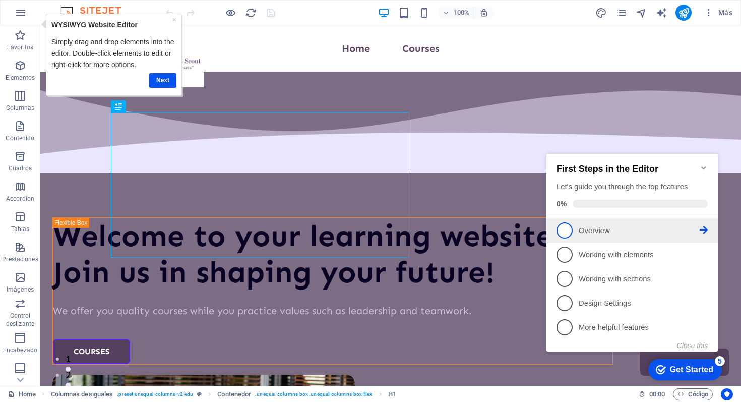
click at [710, 226] on li "1 Overview - incomplete" at bounding box center [631, 230] width 171 height 24
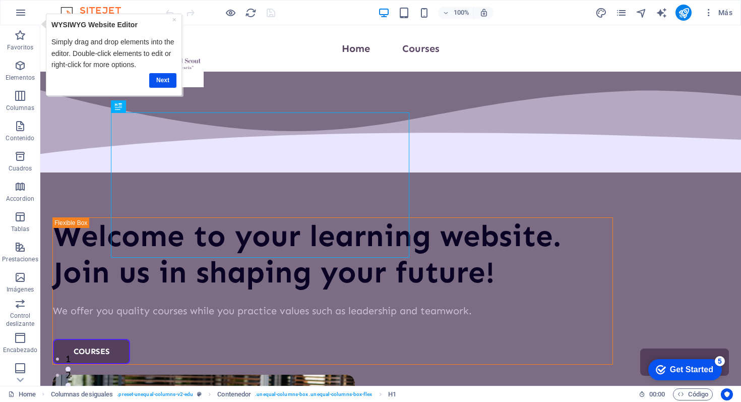
click at [675, 371] on div "Get Started" at bounding box center [691, 369] width 43 height 9
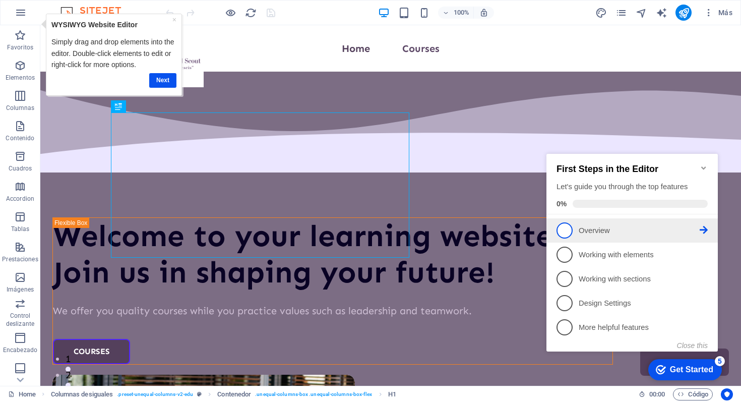
click at [702, 226] on icon at bounding box center [704, 230] width 8 height 8
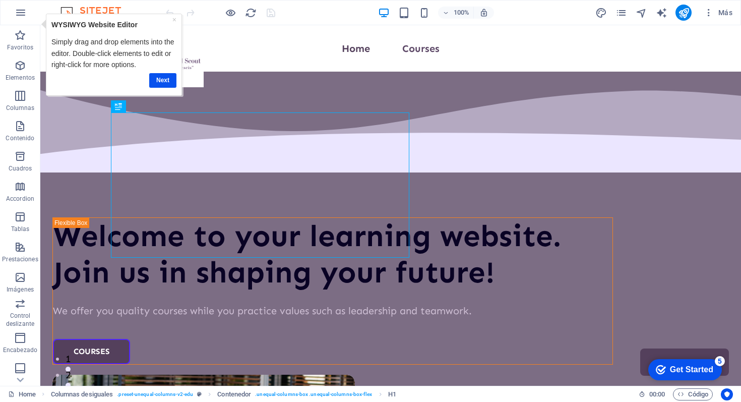
click at [666, 373] on div "checkmark Get Started 5" at bounding box center [684, 369] width 57 height 10
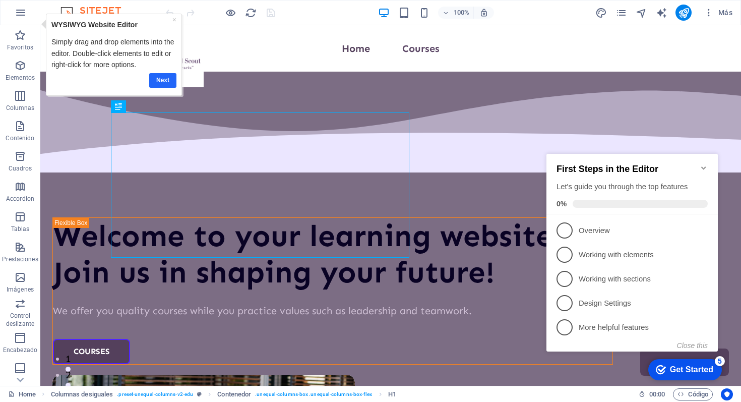
click at [158, 78] on link "Next" at bounding box center [162, 80] width 27 height 15
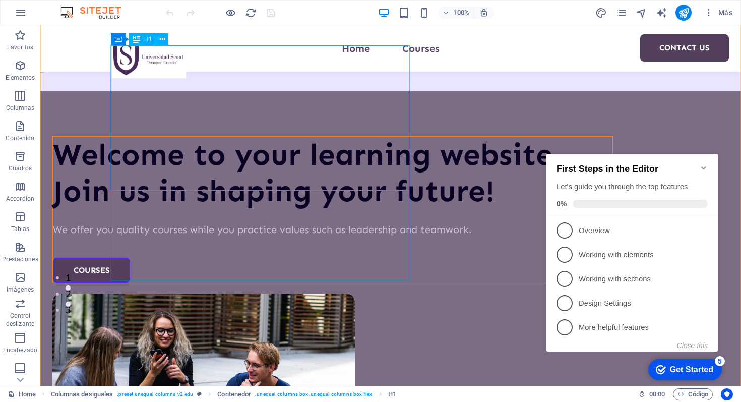
scroll to position [96, 0]
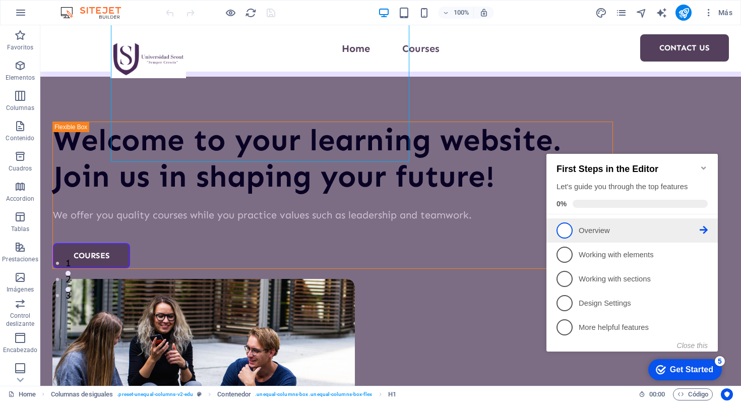
click at [565, 226] on span "1" at bounding box center [565, 230] width 16 height 16
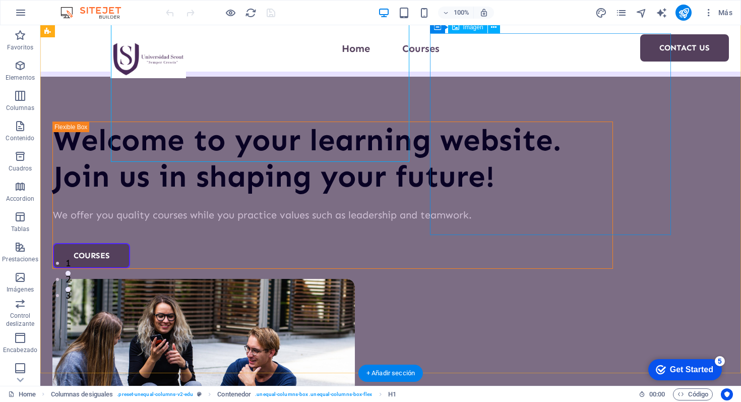
scroll to position [0, 0]
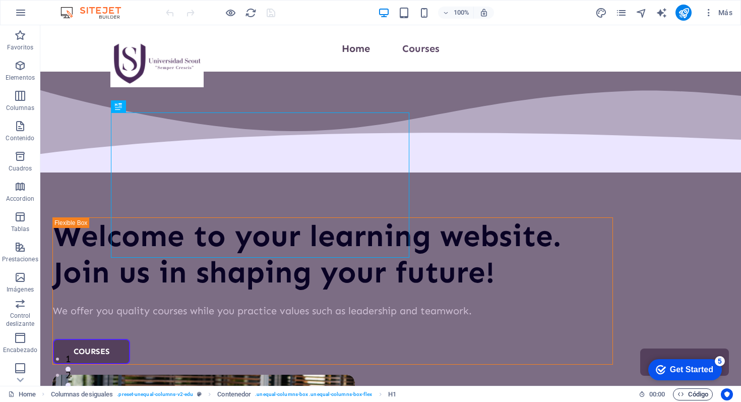
click at [685, 395] on span "Código" at bounding box center [693, 394] width 31 height 12
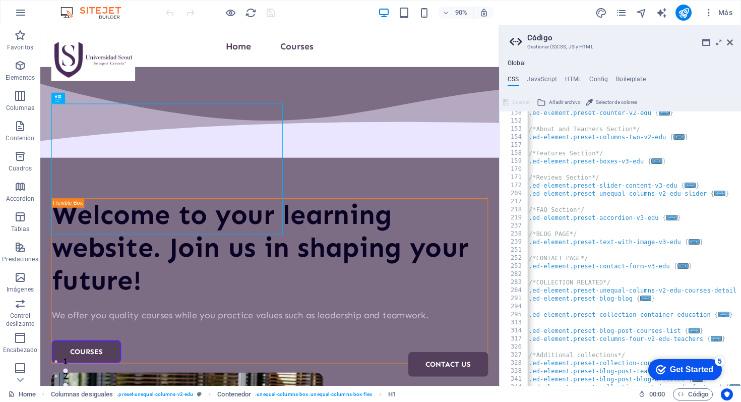
scroll to position [0, 1]
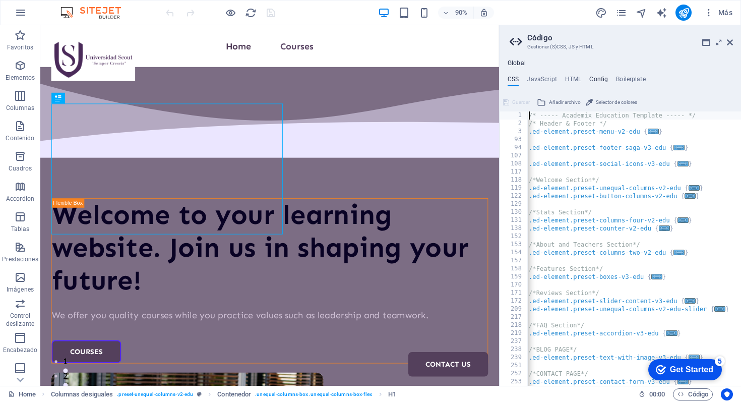
click at [604, 78] on h4 "Config" at bounding box center [598, 81] width 19 height 11
type textarea "$color-background: #7c6d84;"
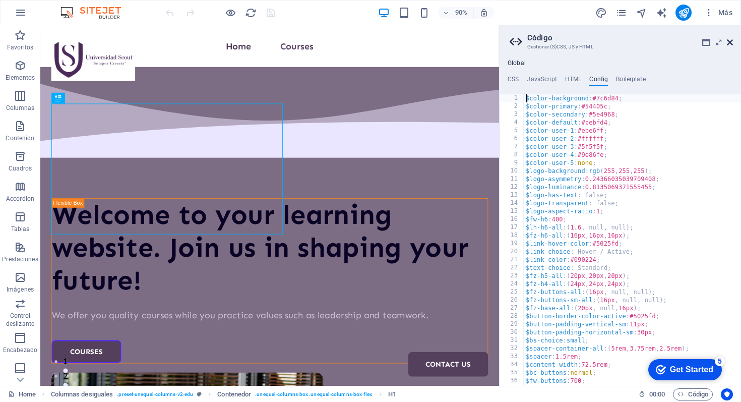
click at [729, 41] on icon at bounding box center [730, 42] width 6 height 8
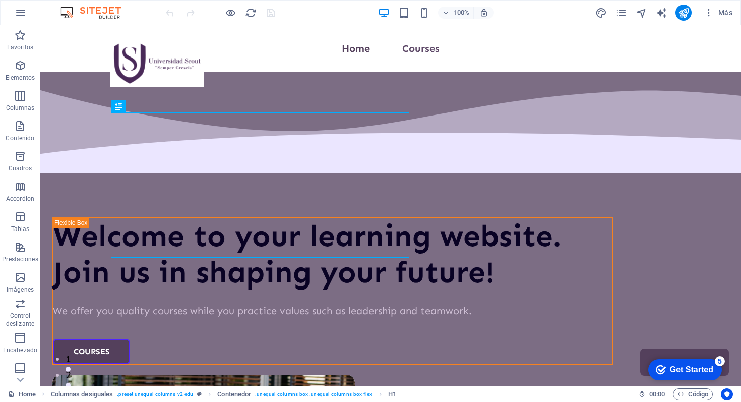
click at [666, 375] on div "checkmark Get Started 5" at bounding box center [685, 369] width 74 height 21
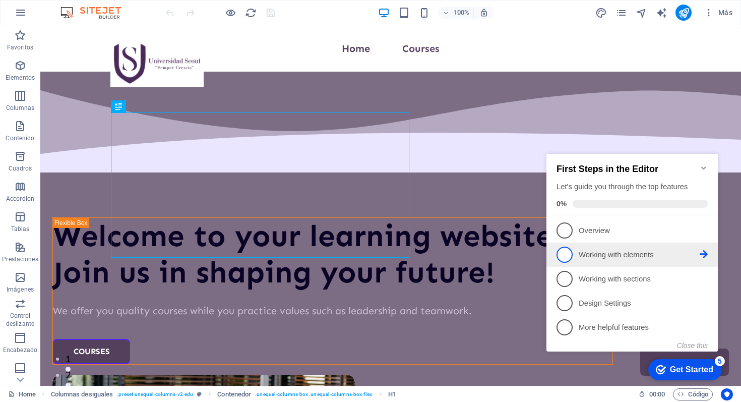
click at [703, 253] on icon at bounding box center [704, 254] width 8 height 8
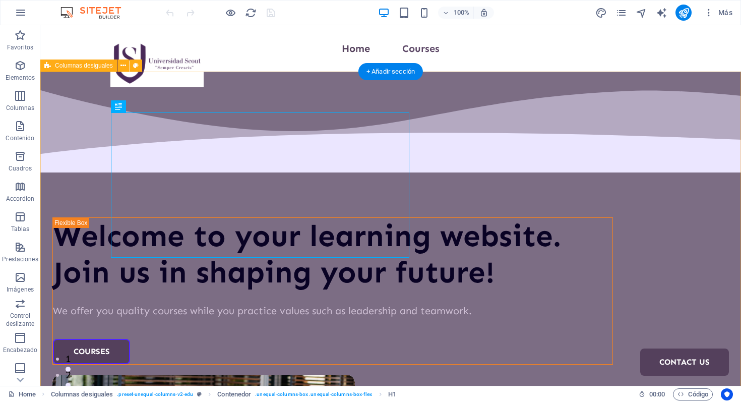
scroll to position [0, 0]
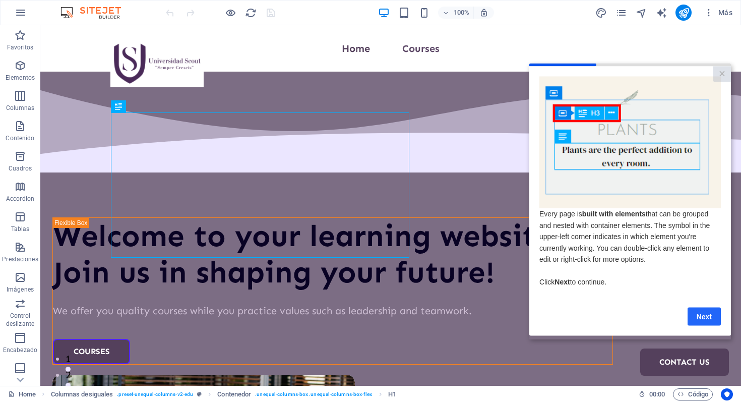
click at [703, 315] on link "Next" at bounding box center [704, 316] width 33 height 18
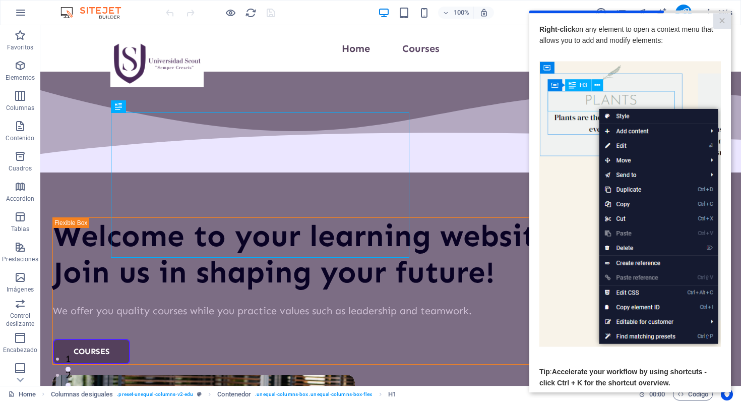
scroll to position [48, 0]
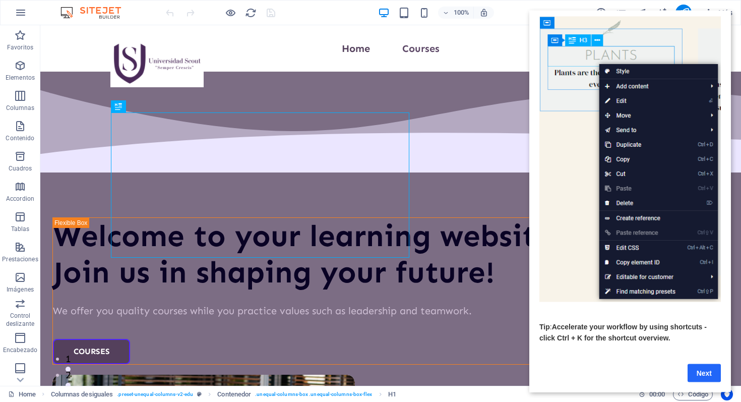
click at [706, 373] on link "Next" at bounding box center [704, 372] width 33 height 18
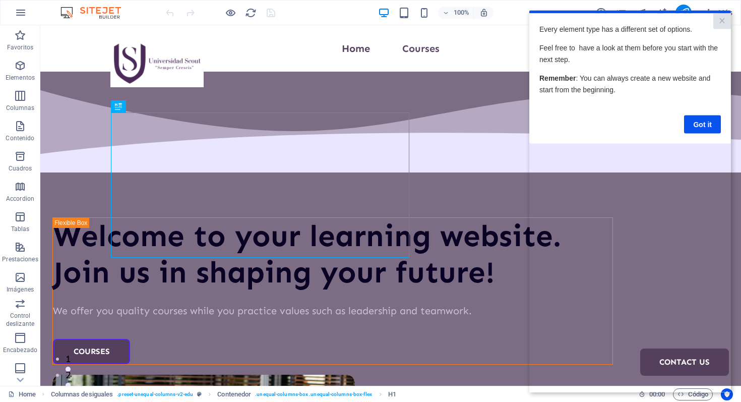
scroll to position [0, 0]
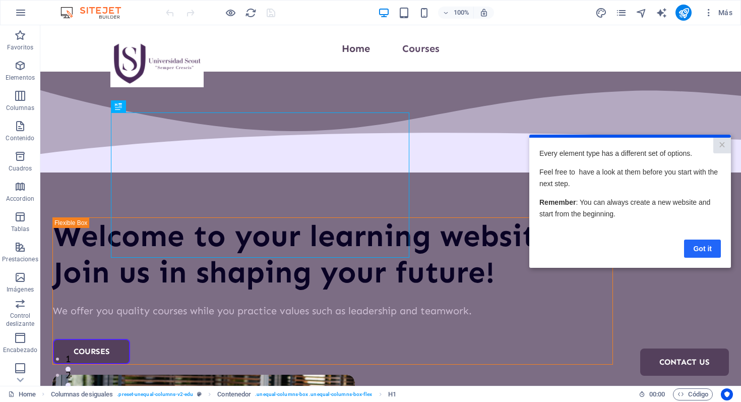
click at [704, 245] on link "Got it" at bounding box center [702, 248] width 37 height 18
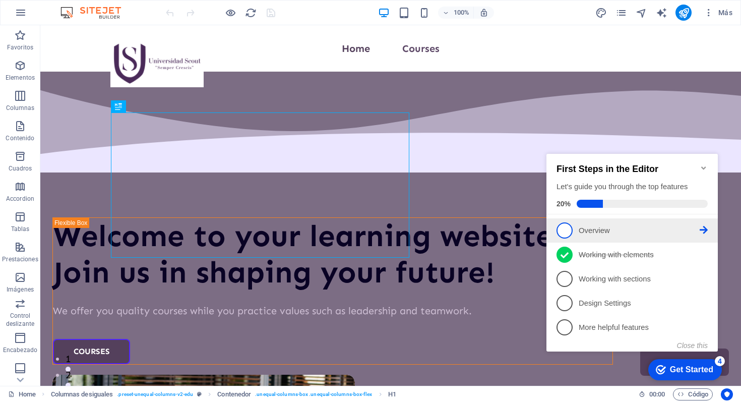
click at [700, 226] on icon at bounding box center [704, 230] width 8 height 8
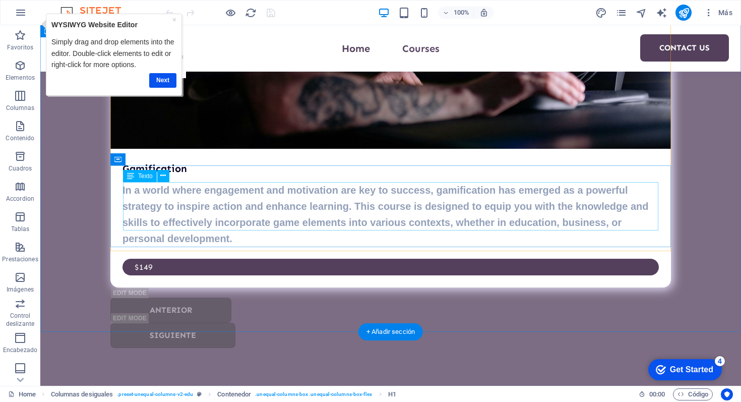
scroll to position [3555, 0]
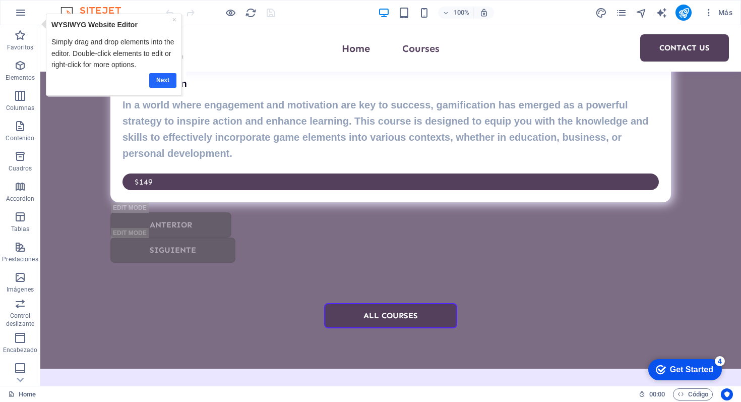
click at [161, 83] on link "Next" at bounding box center [162, 80] width 27 height 15
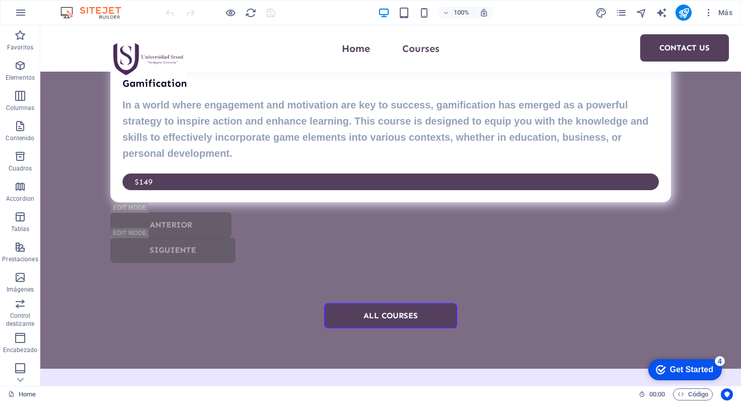
click at [665, 374] on div "checkmark Get Started 4" at bounding box center [684, 369] width 57 height 10
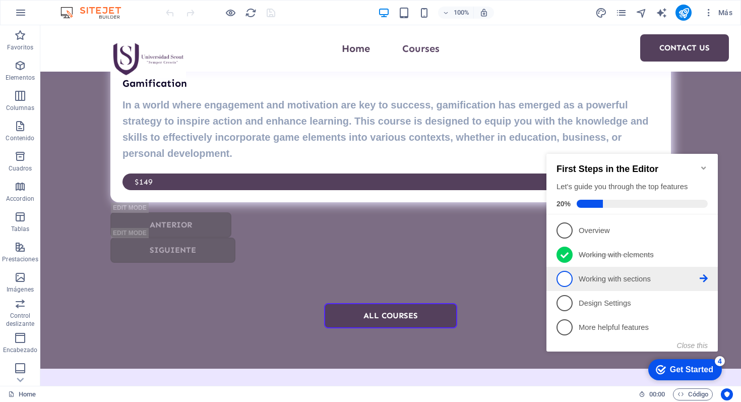
click at [565, 272] on span "3" at bounding box center [565, 279] width 16 height 16
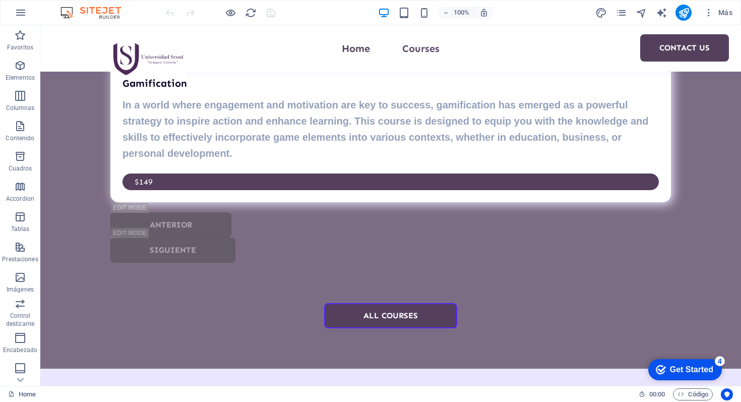
scroll to position [0, 0]
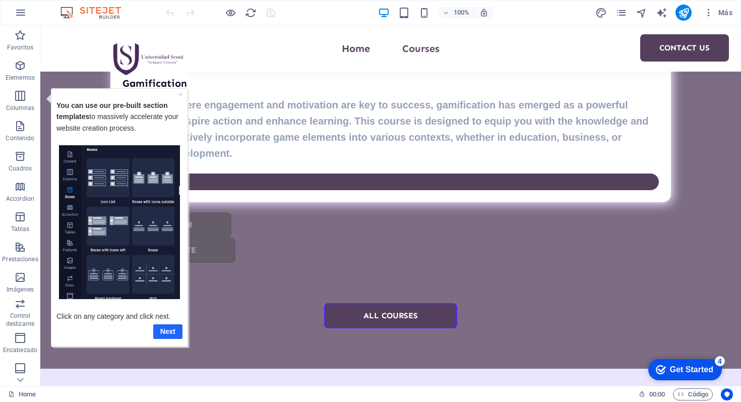
click at [170, 327] on link "Next" at bounding box center [167, 331] width 29 height 15
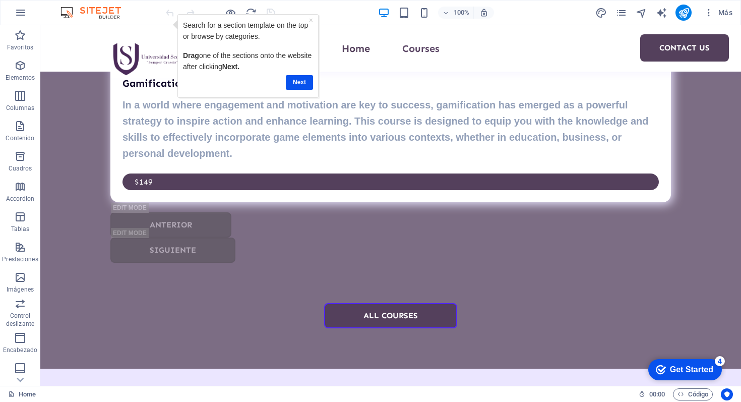
click at [663, 370] on icon "checkmark" at bounding box center [661, 369] width 10 height 10
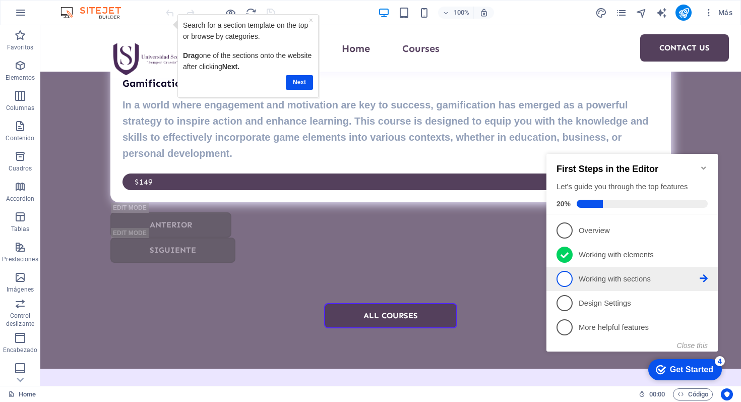
click at [566, 277] on span "3" at bounding box center [565, 279] width 16 height 16
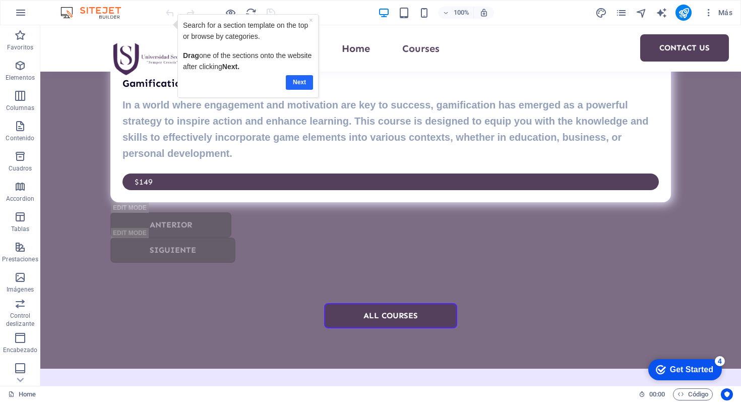
click at [299, 81] on link "Next" at bounding box center [299, 82] width 27 height 15
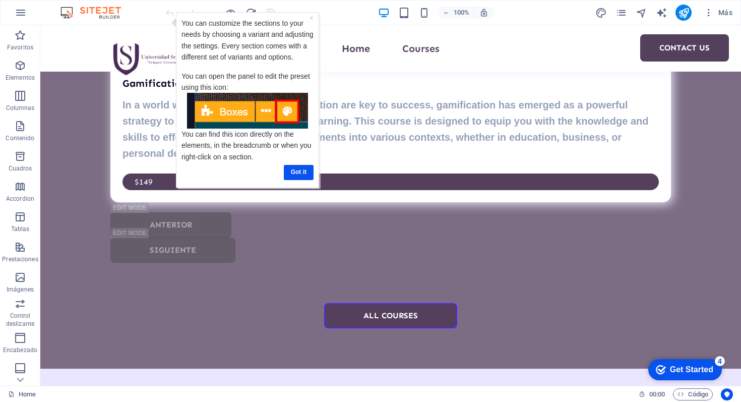
click at [685, 371] on div "Get Started" at bounding box center [691, 369] width 43 height 9
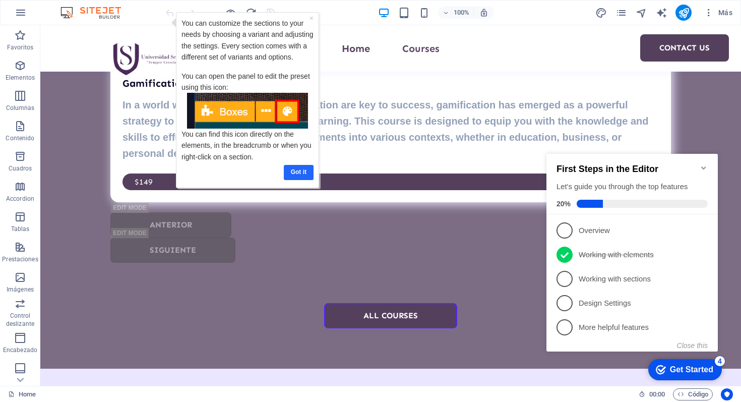
click at [297, 175] on link "Got it" at bounding box center [299, 172] width 30 height 15
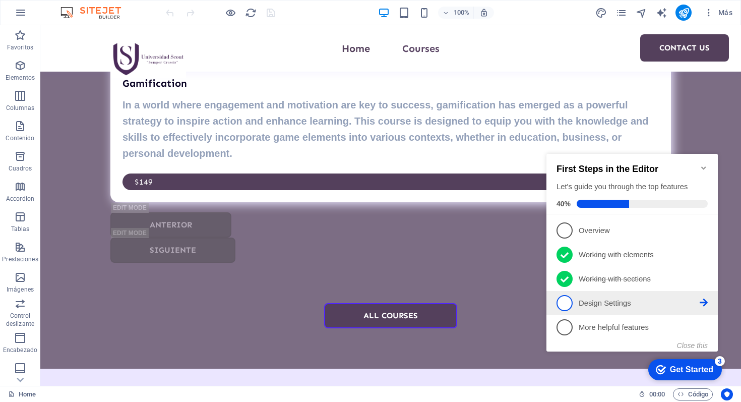
click at [568, 300] on span "4" at bounding box center [565, 303] width 16 height 16
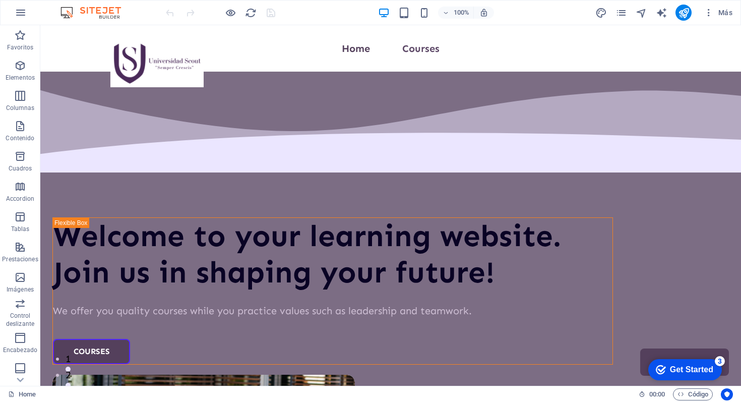
click at [663, 370] on icon "checkmark" at bounding box center [661, 369] width 10 height 10
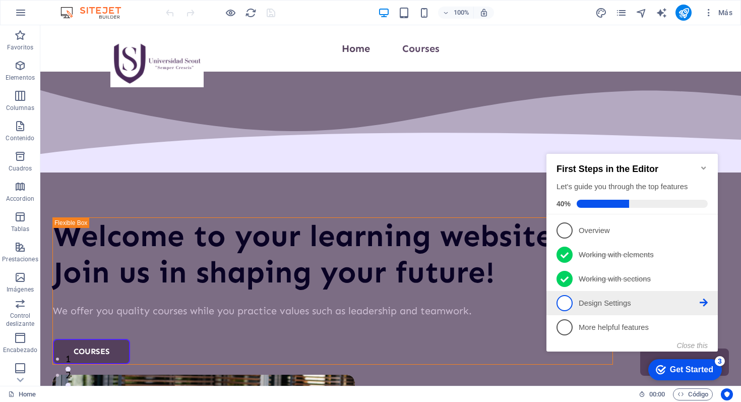
click at [590, 300] on p "Design Settings - incomplete" at bounding box center [639, 303] width 121 height 11
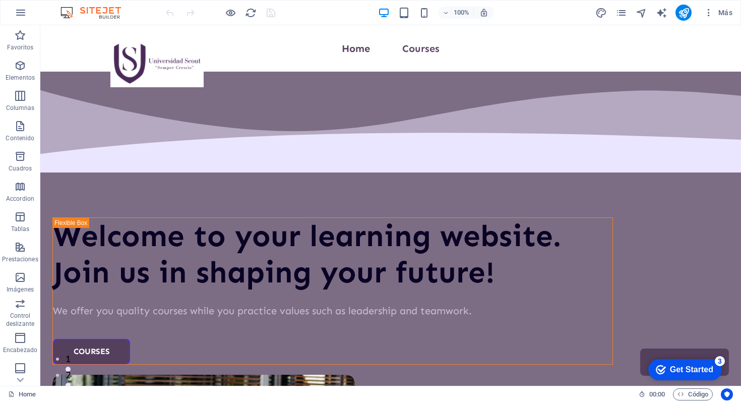
click at [674, 374] on div "Get Started" at bounding box center [691, 369] width 43 height 9
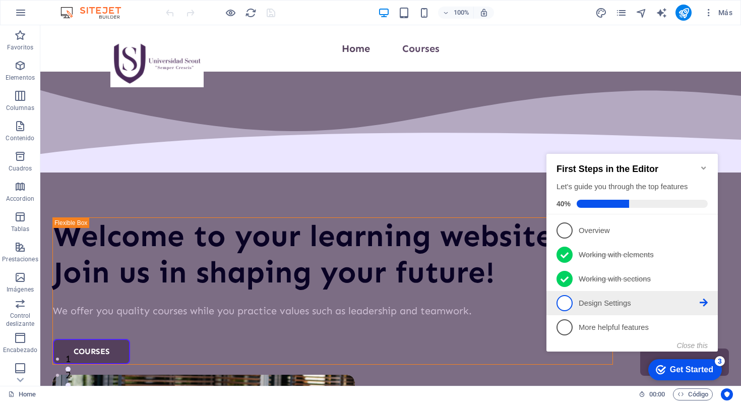
click at [705, 234] on icon at bounding box center [704, 230] width 8 height 8
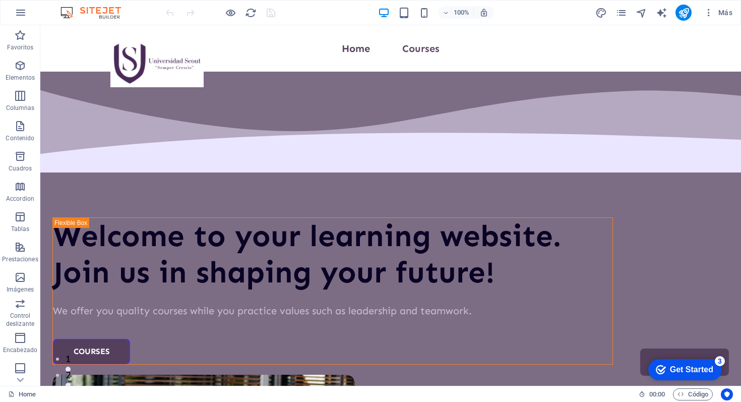
click at [702, 368] on div "Get Started" at bounding box center [691, 369] width 43 height 9
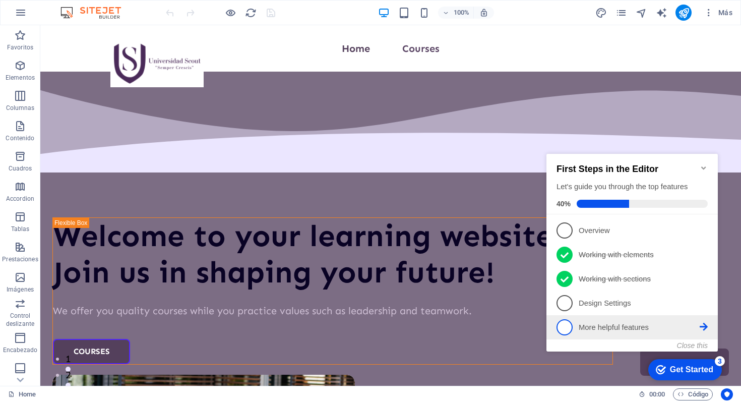
click at [564, 326] on span "5" at bounding box center [565, 327] width 16 height 16
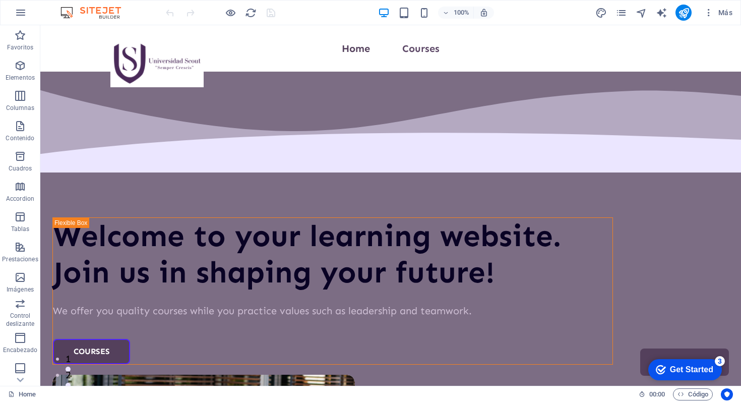
click at [701, 368] on div "Get Started" at bounding box center [691, 369] width 43 height 9
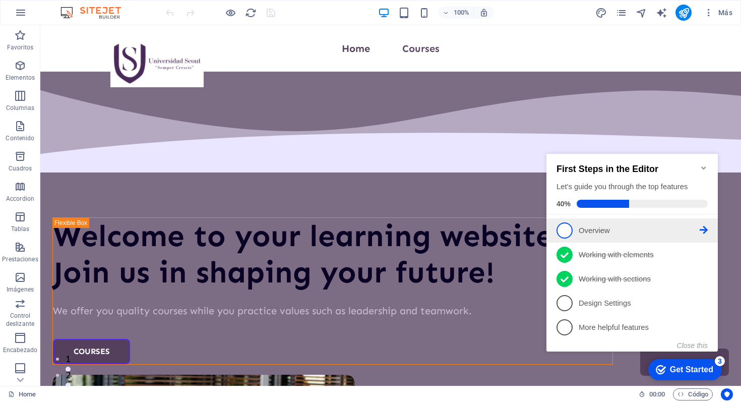
click at [702, 230] on icon at bounding box center [704, 230] width 8 height 8
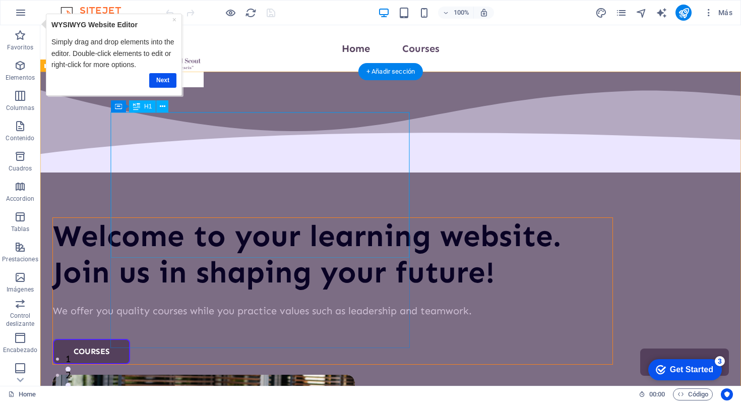
click at [160, 218] on div "Welcome to your learning website. Join us in shaping your future!" at bounding box center [333, 254] width 560 height 73
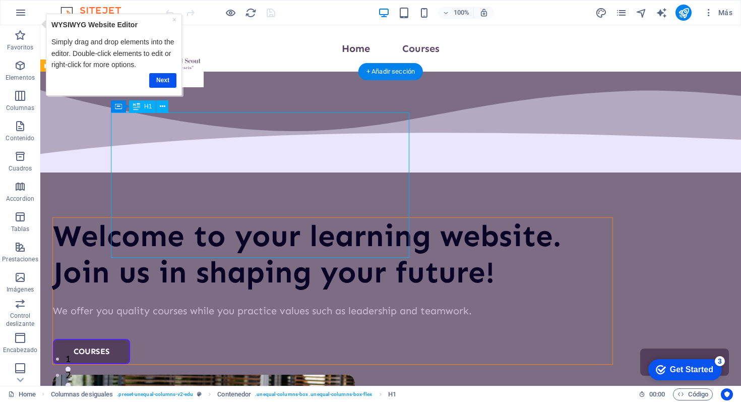
click at [160, 218] on div "Welcome to your learning website. Join us in shaping your future!" at bounding box center [333, 254] width 560 height 73
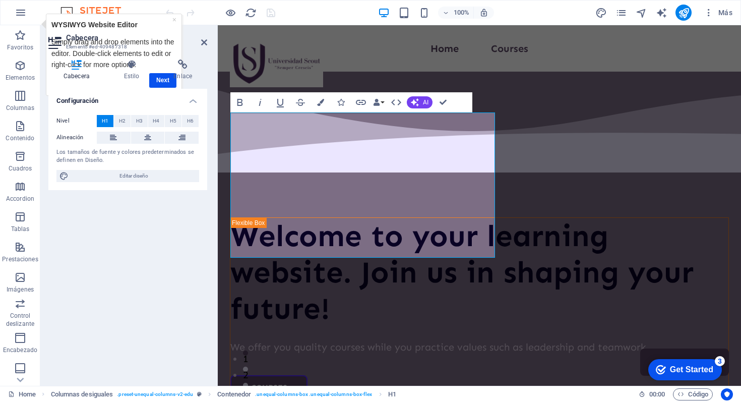
click at [164, 82] on div "Cabecera Estilo Enlace Configuración Nivel H1 H2 H3 H4 H5 H6 Alineación Los tam…" at bounding box center [127, 218] width 159 height 318
click at [206, 40] on icon at bounding box center [204, 42] width 6 height 8
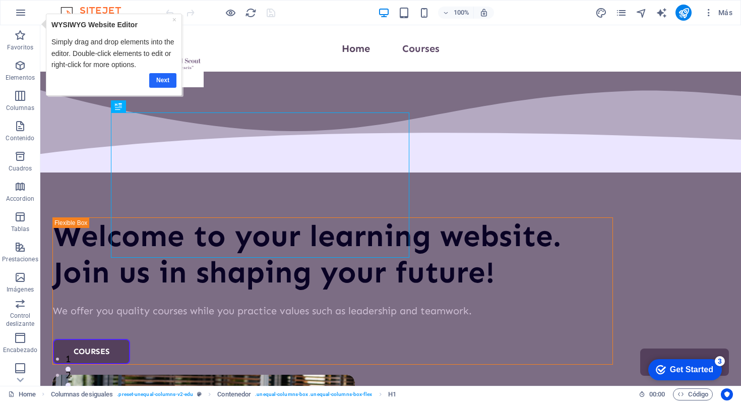
click at [161, 77] on link "Next" at bounding box center [162, 80] width 27 height 15
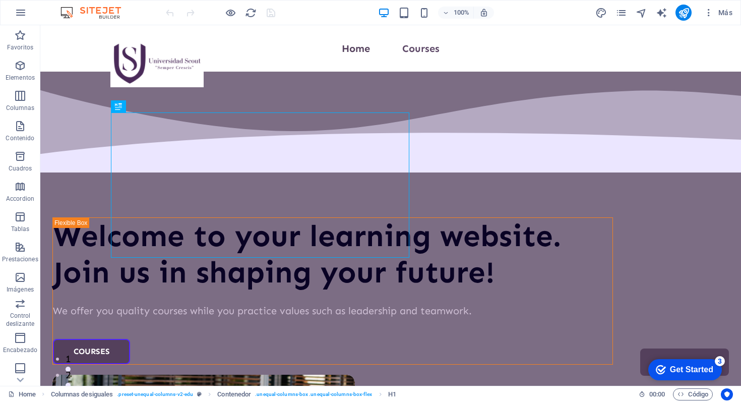
click at [672, 377] on div "checkmark Get Started 3" at bounding box center [685, 369] width 74 height 21
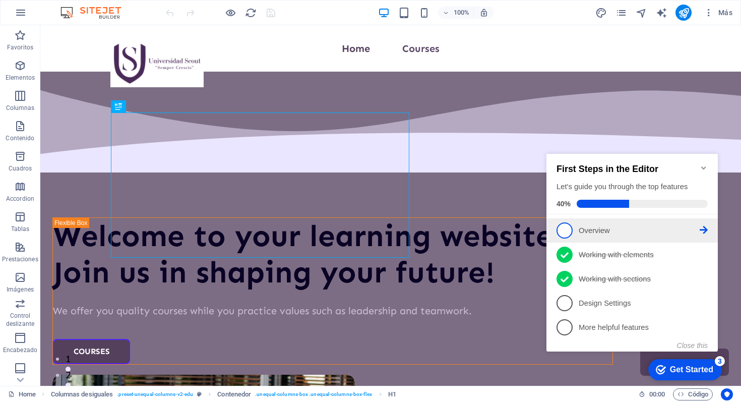
click at [707, 227] on icon at bounding box center [704, 230] width 8 height 8
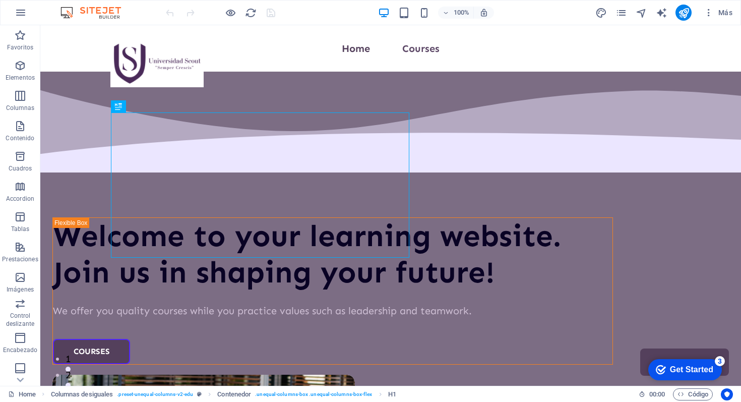
click at [677, 375] on div "checkmark Get Started 3" at bounding box center [685, 369] width 74 height 21
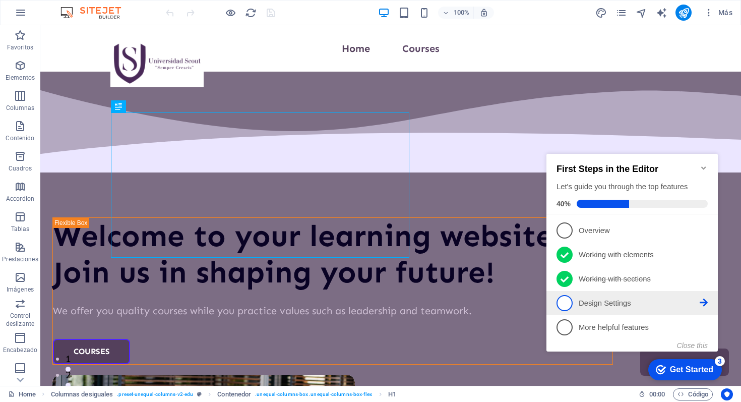
click at [603, 303] on p "Design Settings - incomplete" at bounding box center [639, 303] width 121 height 11
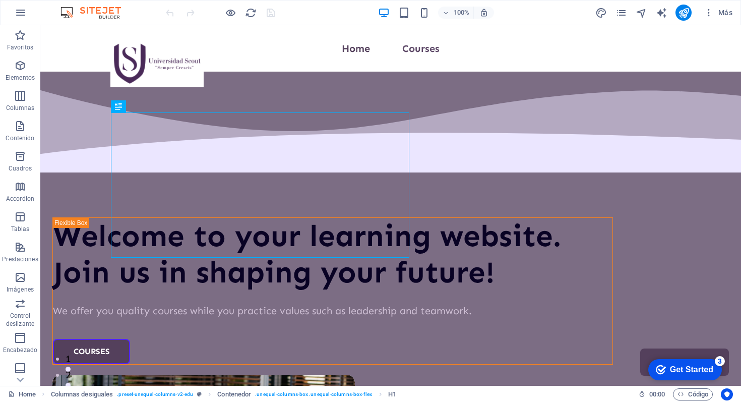
click at [672, 365] on div "Get Started" at bounding box center [691, 369] width 43 height 9
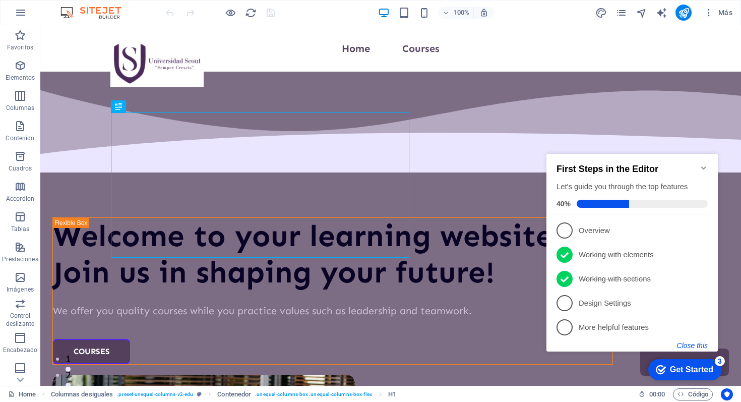
click at [702, 344] on button "Close this" at bounding box center [692, 345] width 31 height 8
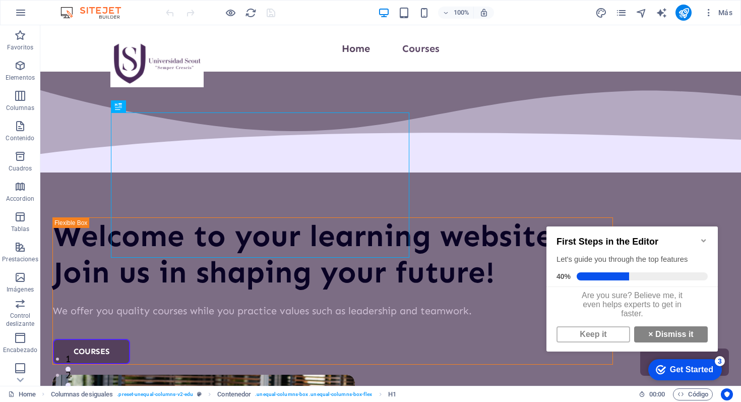
scroll to position [6, 0]
click at [665, 334] on link "× Dismiss it" at bounding box center [671, 334] width 74 height 16
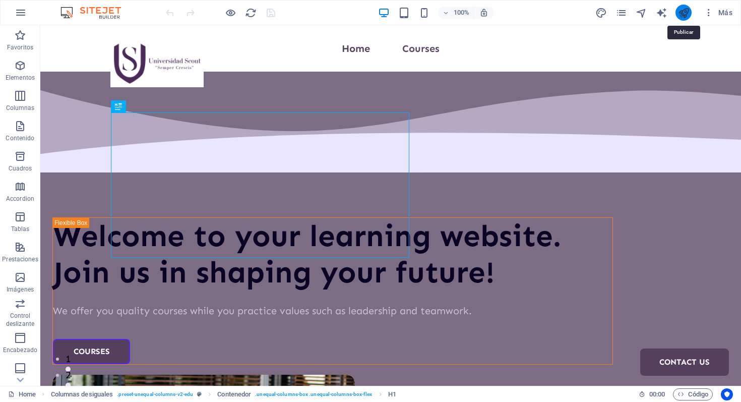
click at [685, 13] on icon "publish" at bounding box center [684, 13] width 12 height 12
click at [707, 12] on icon "button" at bounding box center [709, 13] width 10 height 10
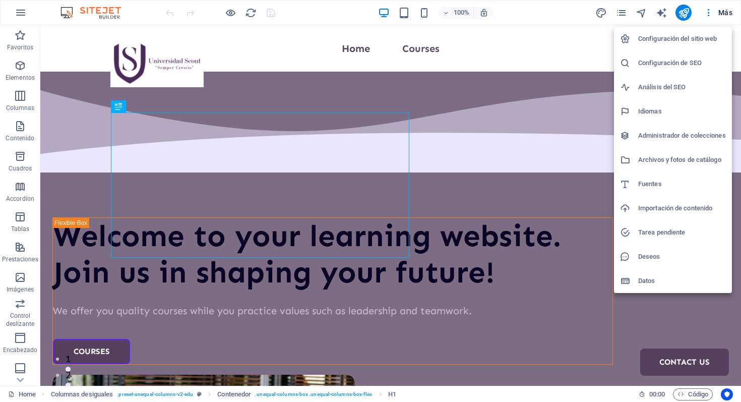
click at [686, 10] on div at bounding box center [370, 201] width 741 height 402
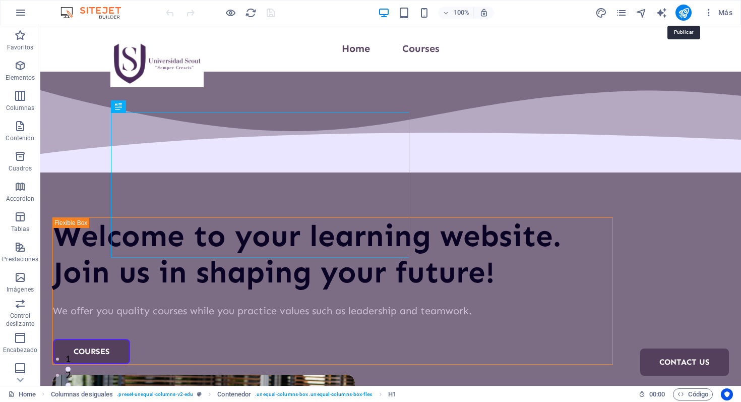
click at [686, 10] on icon "publish" at bounding box center [684, 13] width 12 height 12
click at [23, 12] on icon "button" at bounding box center [21, 13] width 12 height 12
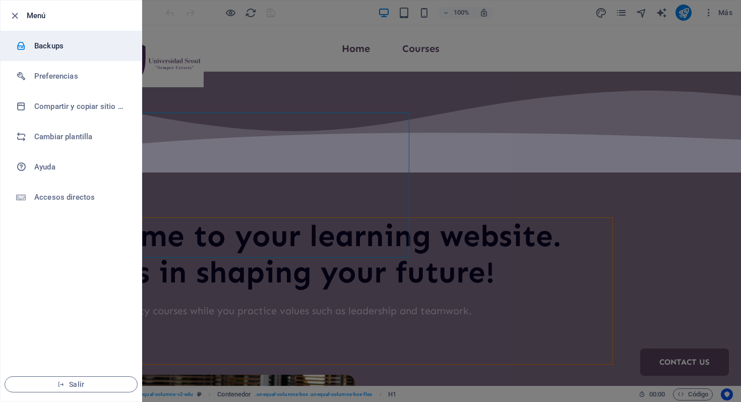
click at [51, 48] on h6 "Backups" at bounding box center [80, 46] width 93 height 12
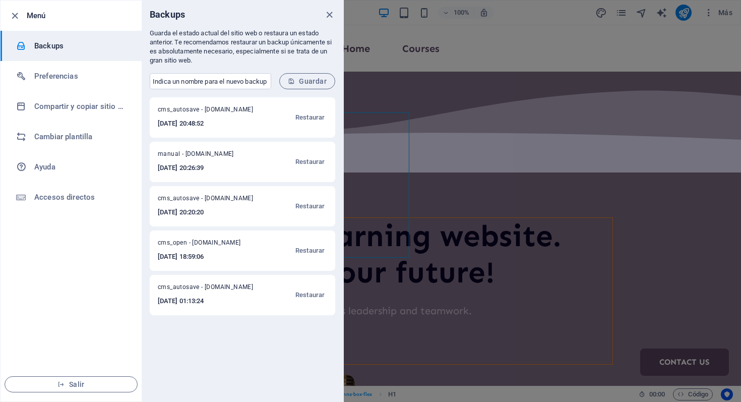
click at [53, 48] on h6 "Backups" at bounding box center [80, 46] width 93 height 12
click at [324, 14] on icon "close" at bounding box center [330, 15] width 12 height 12
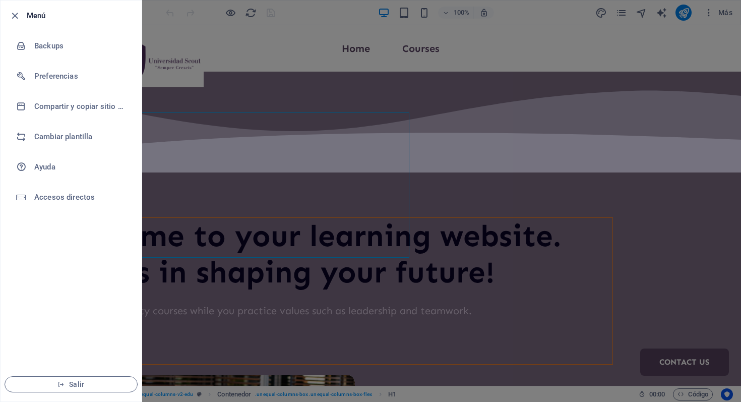
click at [325, 30] on div at bounding box center [370, 201] width 741 height 402
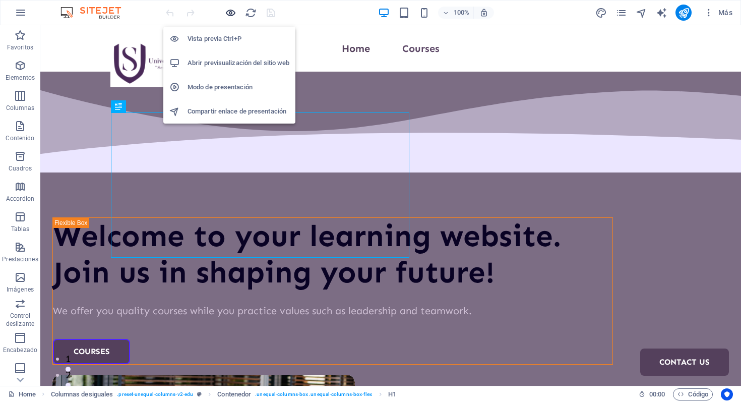
click at [232, 13] on icon "button" at bounding box center [231, 13] width 12 height 12
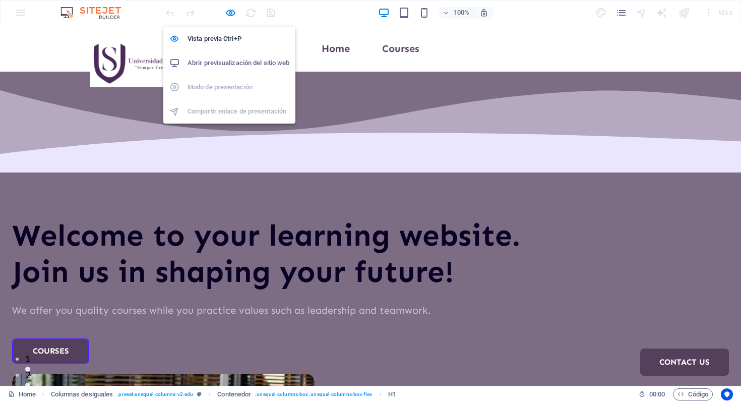
click at [239, 63] on h6 "Abrir previsualización del sitio web" at bounding box center [239, 63] width 102 height 12
